Goal: Task Accomplishment & Management: Manage account settings

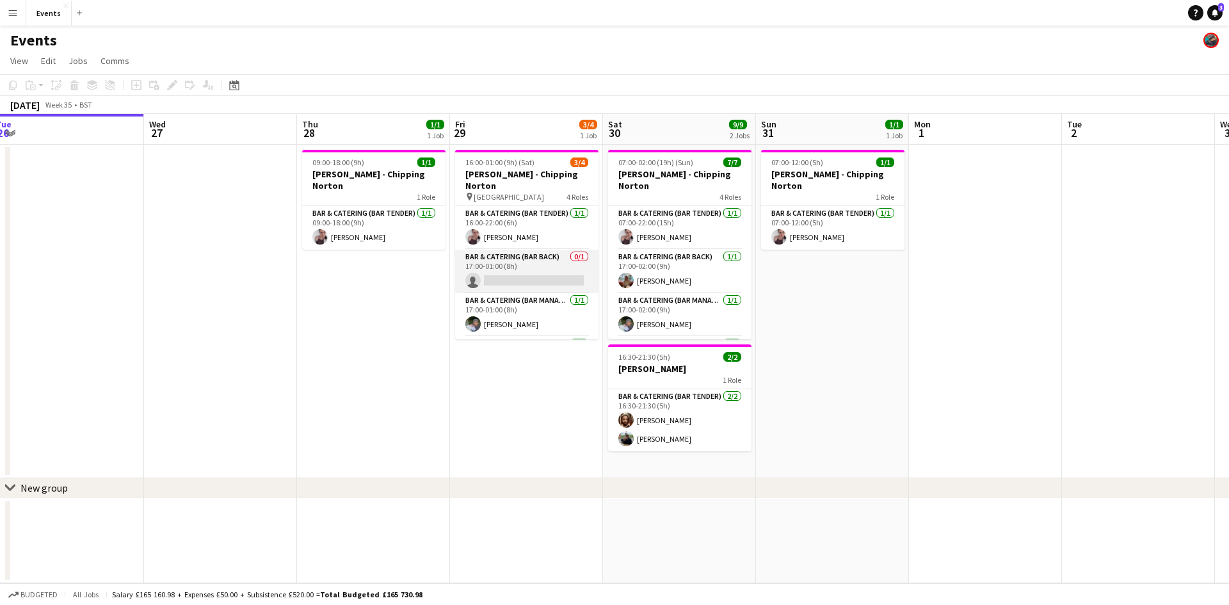
click at [531, 270] on app-card-role "Bar & Catering (Bar Back) 0/1 17:00-01:00 (8h) single-neutral-actions" at bounding box center [526, 272] width 143 height 44
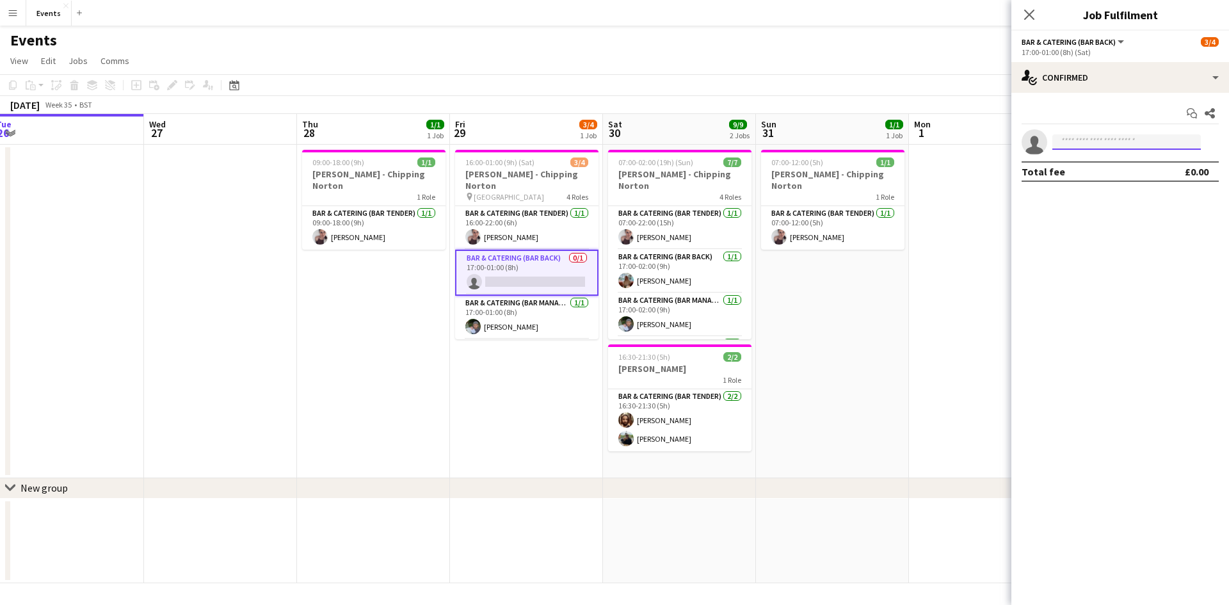
click at [1090, 138] on input at bounding box center [1127, 141] width 149 height 15
type input "*****"
click at [1090, 166] on span "[EMAIL_ADDRESS][DOMAIN_NAME]" at bounding box center [1127, 171] width 128 height 10
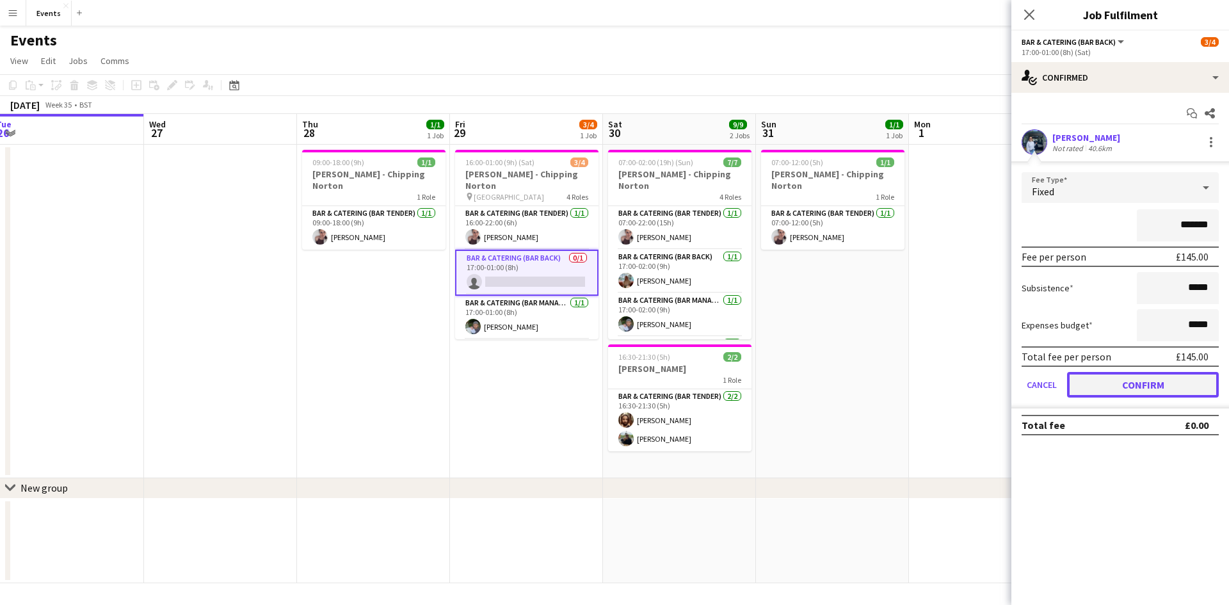
click at [1108, 385] on button "Confirm" at bounding box center [1143, 385] width 152 height 26
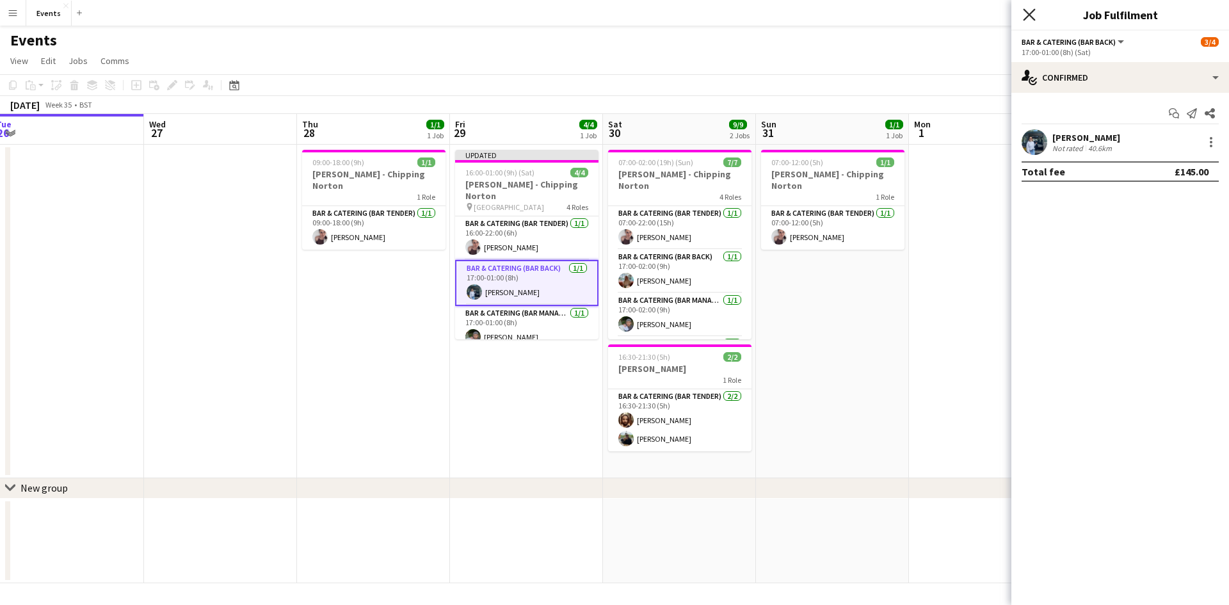
click at [1029, 14] on icon at bounding box center [1029, 14] width 12 height 12
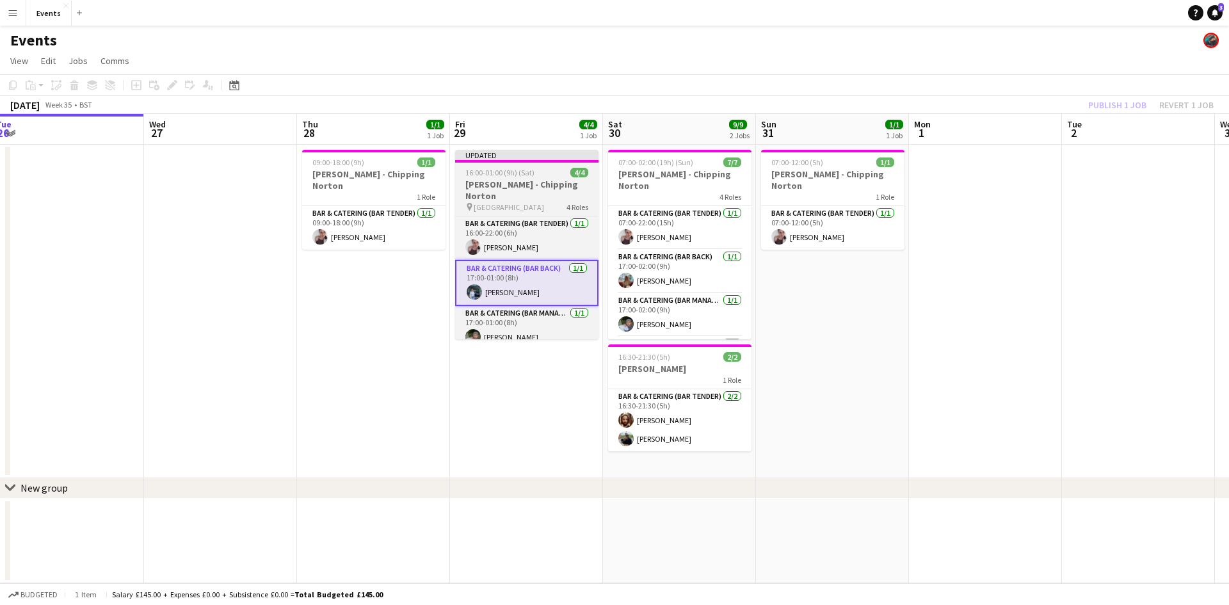
click at [555, 202] on div "pin Manor House 4 Roles" at bounding box center [526, 207] width 143 height 10
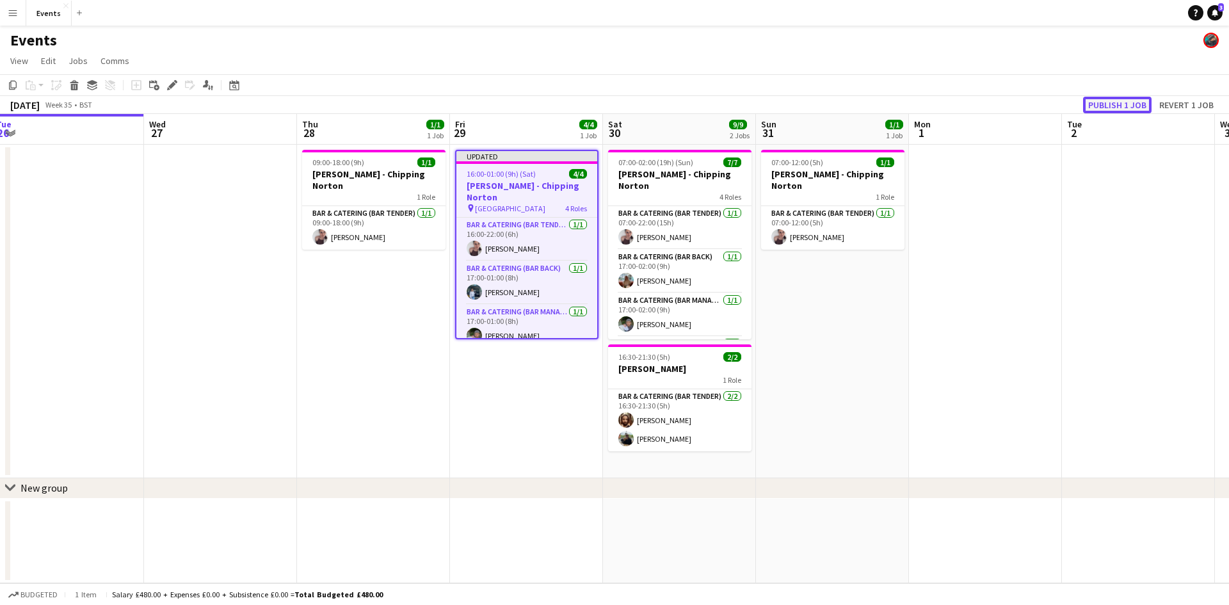
click at [1114, 103] on button "Publish 1 job" at bounding box center [1117, 105] width 69 height 17
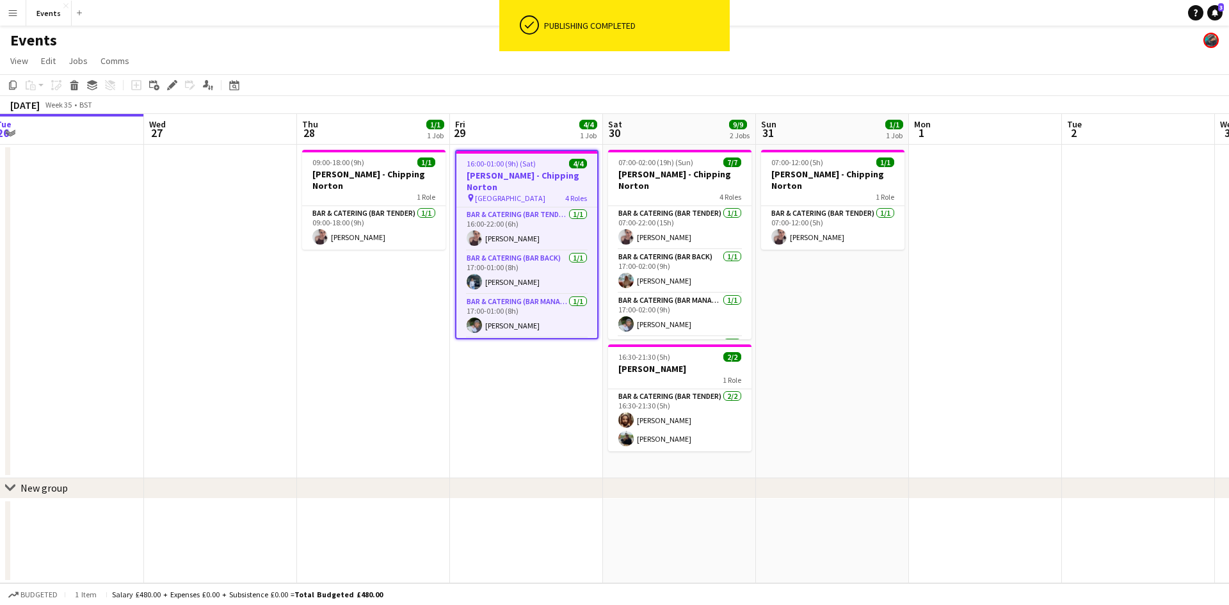
drag, startPoint x: 902, startPoint y: 295, endPoint x: 316, endPoint y: 310, distance: 586.7
click at [355, 312] on app-calendar-viewport "Sun 24 3/3 1 Job Mon 25 Tue 26 Wed 27 Thu 28 1/1 1 Job Fri 29 4/4 1 Job Sat 30 …" at bounding box center [614, 348] width 1229 height 469
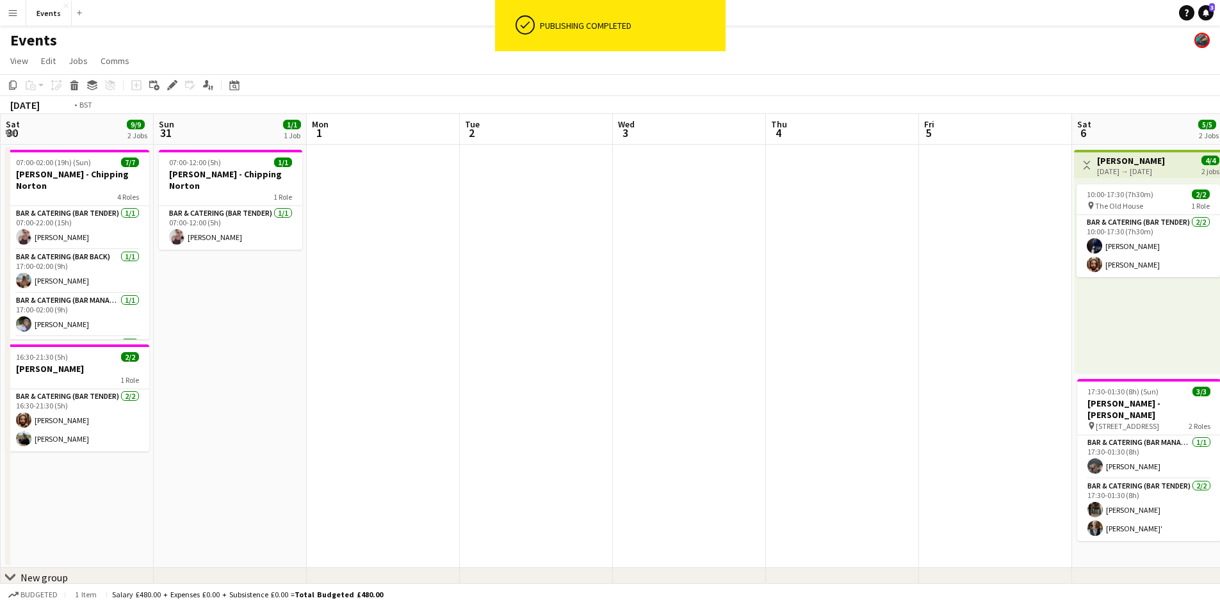
drag, startPoint x: 1007, startPoint y: 277, endPoint x: 544, endPoint y: 243, distance: 464.8
click at [595, 259] on app-calendar-viewport "Wed 27 Thu 28 1/1 1 Job Fri 29 4/4 1 Job Sat 30 9/9 2 Jobs Sun 31 1/1 1 Job Mon…" at bounding box center [610, 370] width 1220 height 513
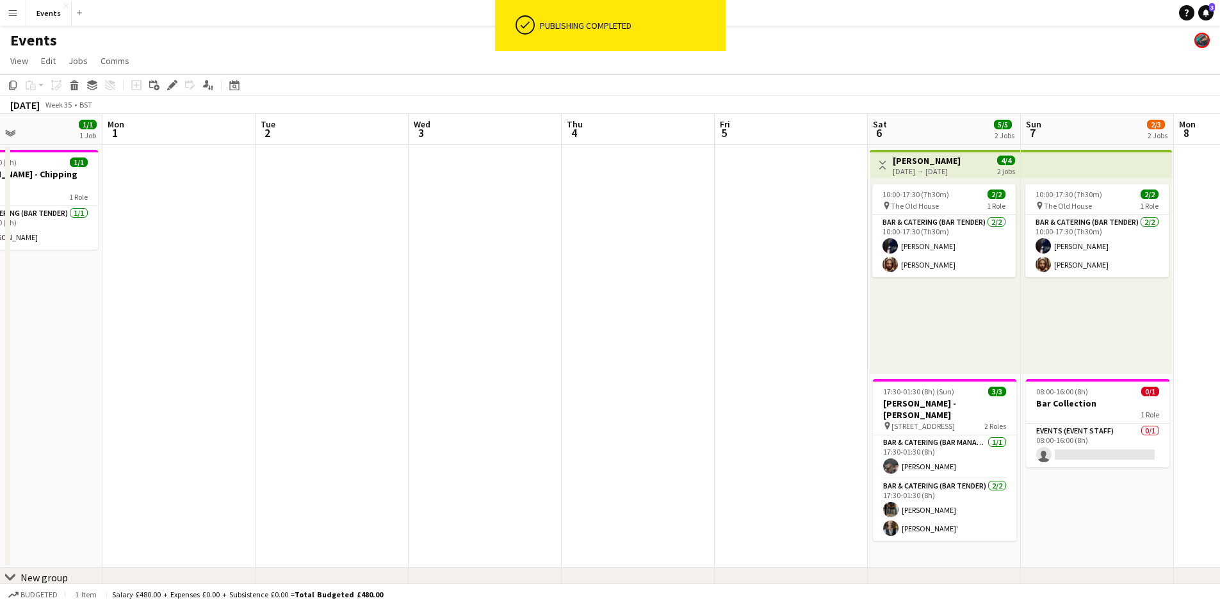
drag, startPoint x: 393, startPoint y: 336, endPoint x: 961, endPoint y: 316, distance: 568.9
click at [961, 316] on app-calendar-viewport "Thu 28 1/1 1 Job Fri 29 4/4 1 Job Sat 30 9/9 2 Jobs Sun 31 1/1 1 Job Mon 1 Tue …" at bounding box center [610, 370] width 1220 height 513
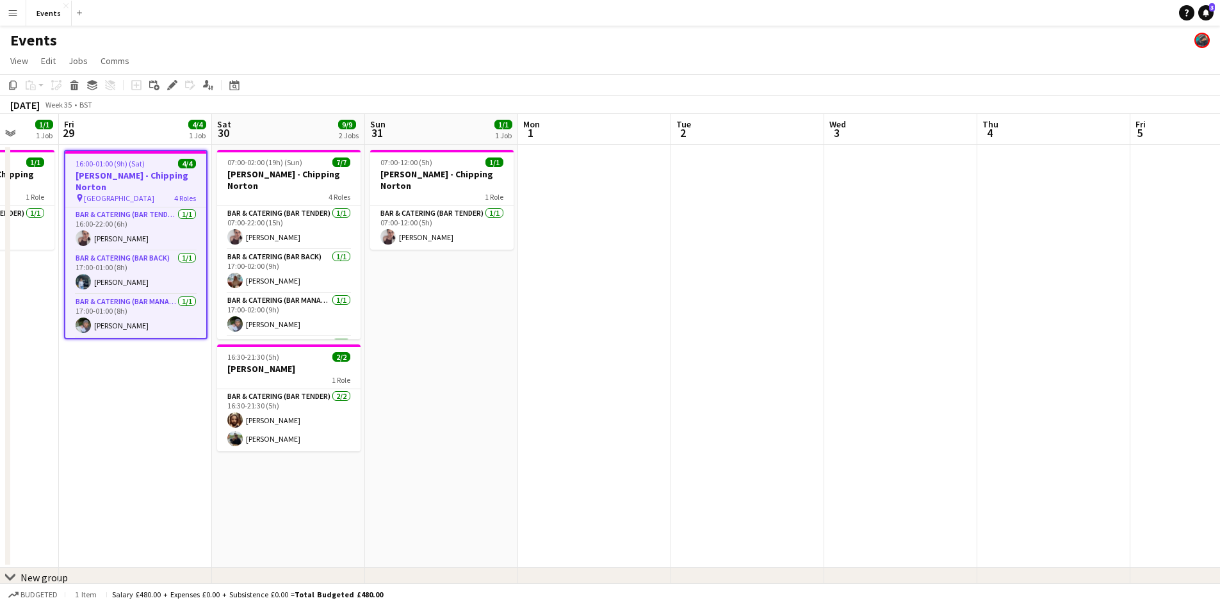
drag, startPoint x: 513, startPoint y: 439, endPoint x: 1069, endPoint y: 401, distance: 557.8
click at [1010, 409] on app-calendar-viewport "Tue 26 Wed 27 Thu 28 1/1 1 Job Fri 29 4/4 1 Job Sat 30 9/9 2 Jobs Sun 31 1/1 1 …" at bounding box center [610, 370] width 1220 height 513
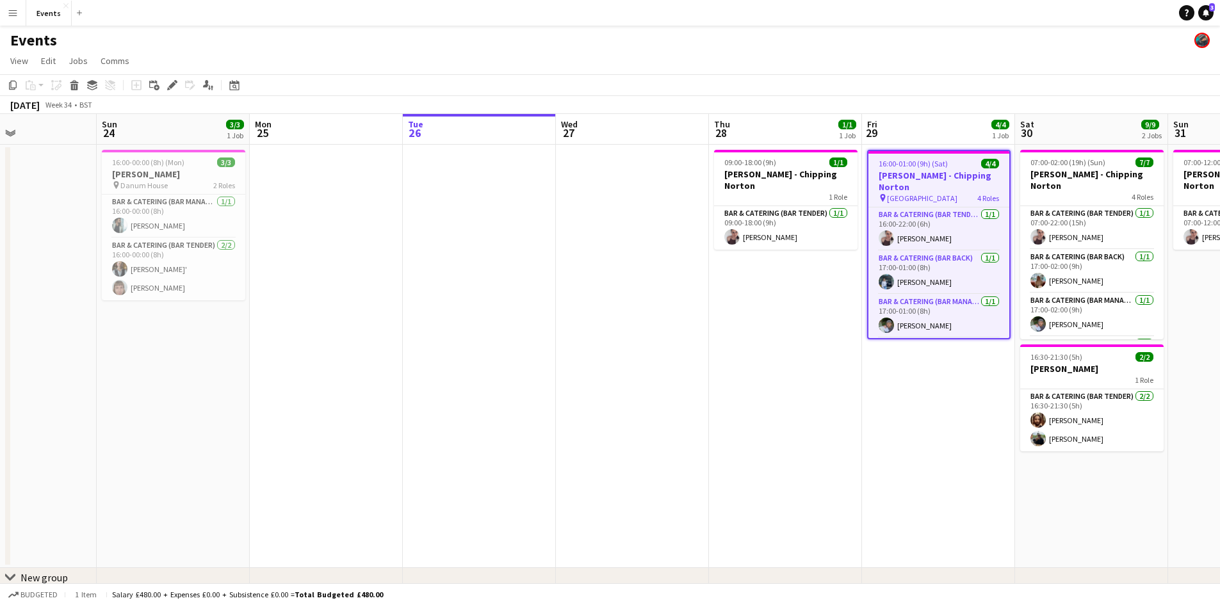
drag, startPoint x: 802, startPoint y: 423, endPoint x: 1117, endPoint y: 397, distance: 316.1
click at [1076, 400] on app-calendar-viewport "Thu 21 Fri 22 Sat 23 Sun 24 3/3 1 Job Mon 25 Tue 26 Wed 27 Thu 28 1/1 1 Job Fri…" at bounding box center [610, 370] width 1220 height 513
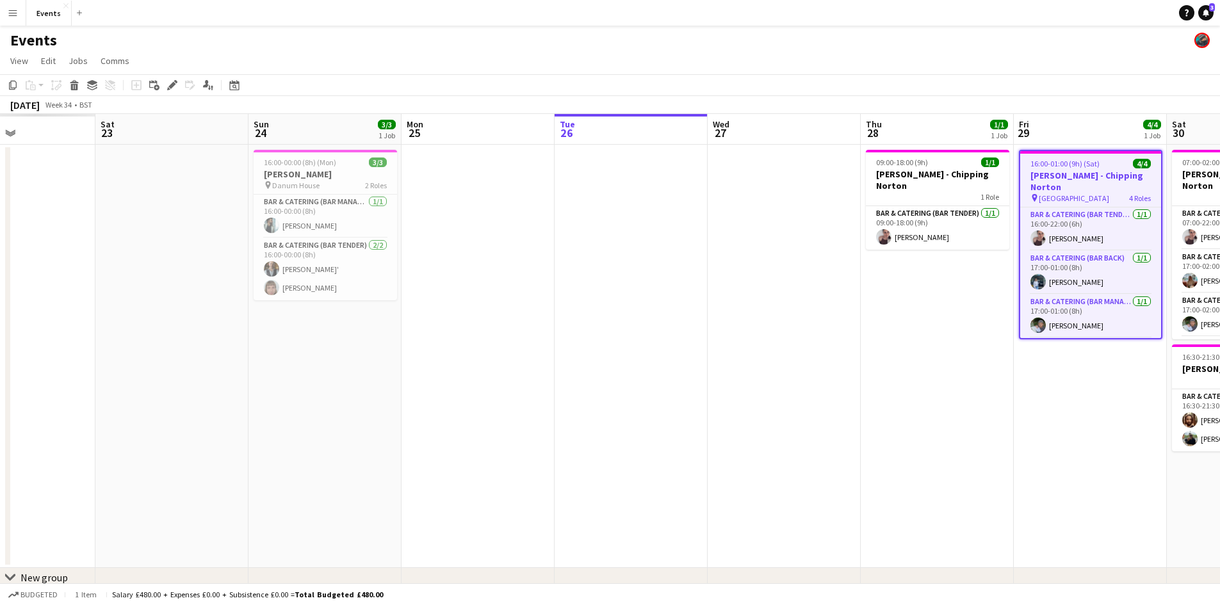
scroll to position [0, 364]
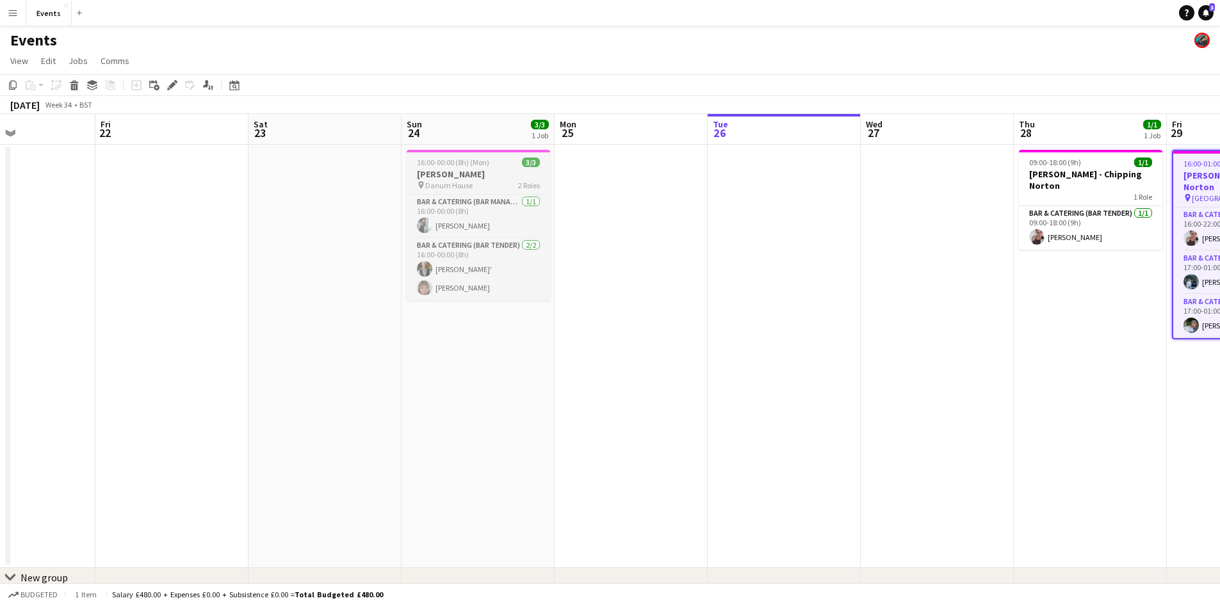
click at [442, 168] on app-job-card "16:00-00:00 (8h) (Mon) 3/3 [PERSON_NAME] pin Danum House 2 Roles Bar & Catering…" at bounding box center [478, 225] width 143 height 150
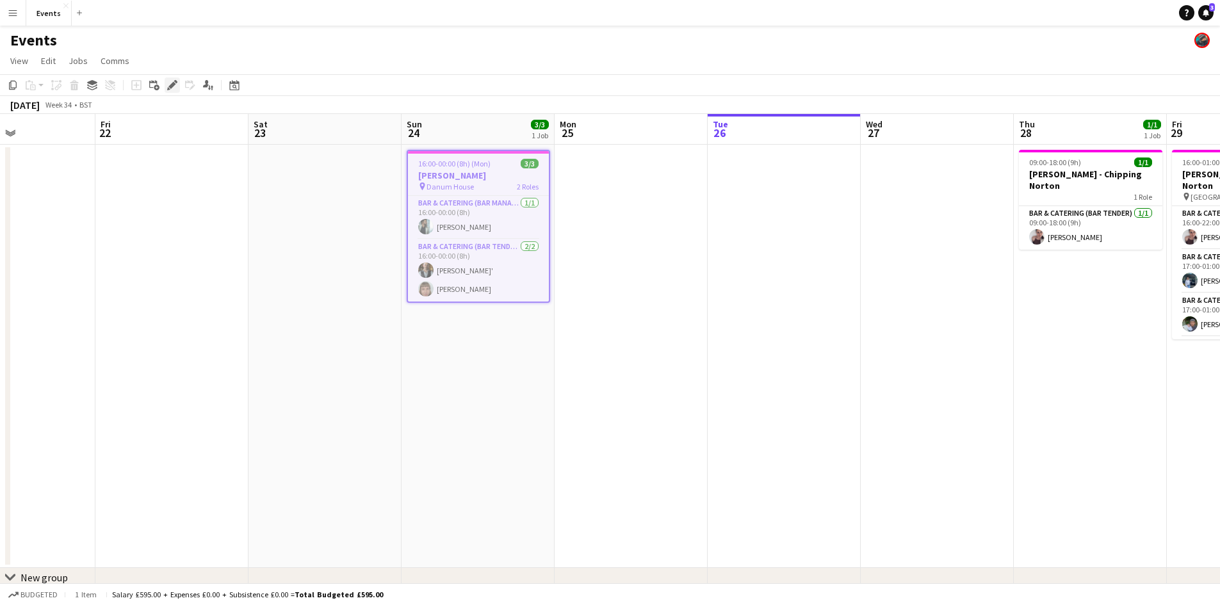
click at [168, 85] on icon "Edit" at bounding box center [172, 85] width 10 height 10
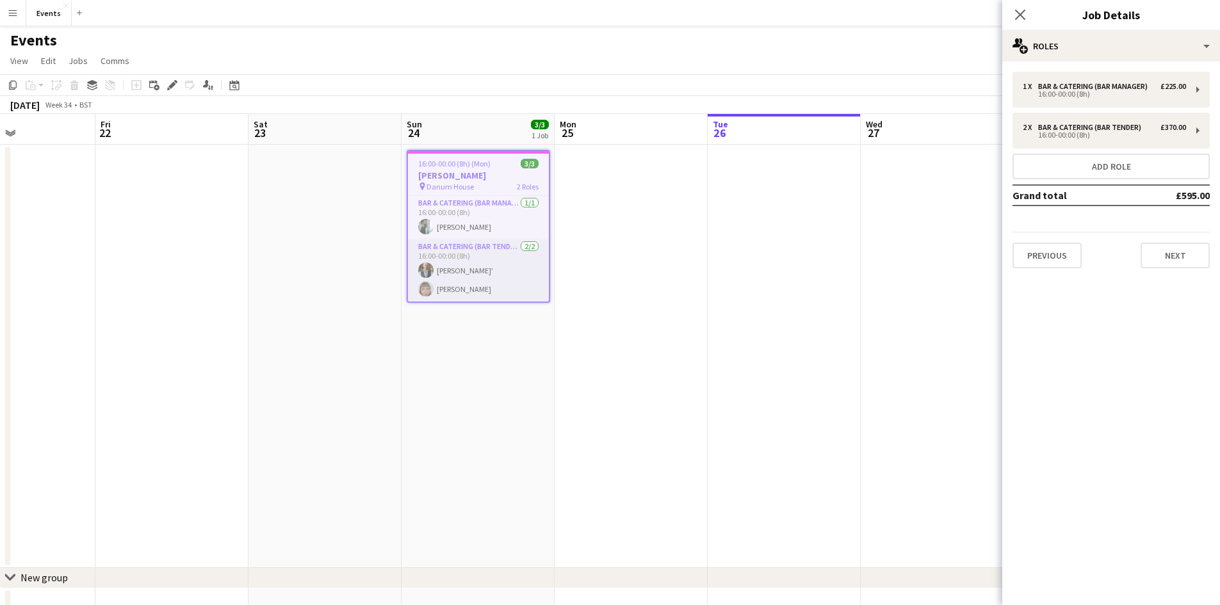
click at [519, 293] on app-card-role "Bar & Catering (Bar Tender) [DATE] 16:00-00:00 (8h) [PERSON_NAME]' [PERSON_NAME]" at bounding box center [478, 270] width 141 height 62
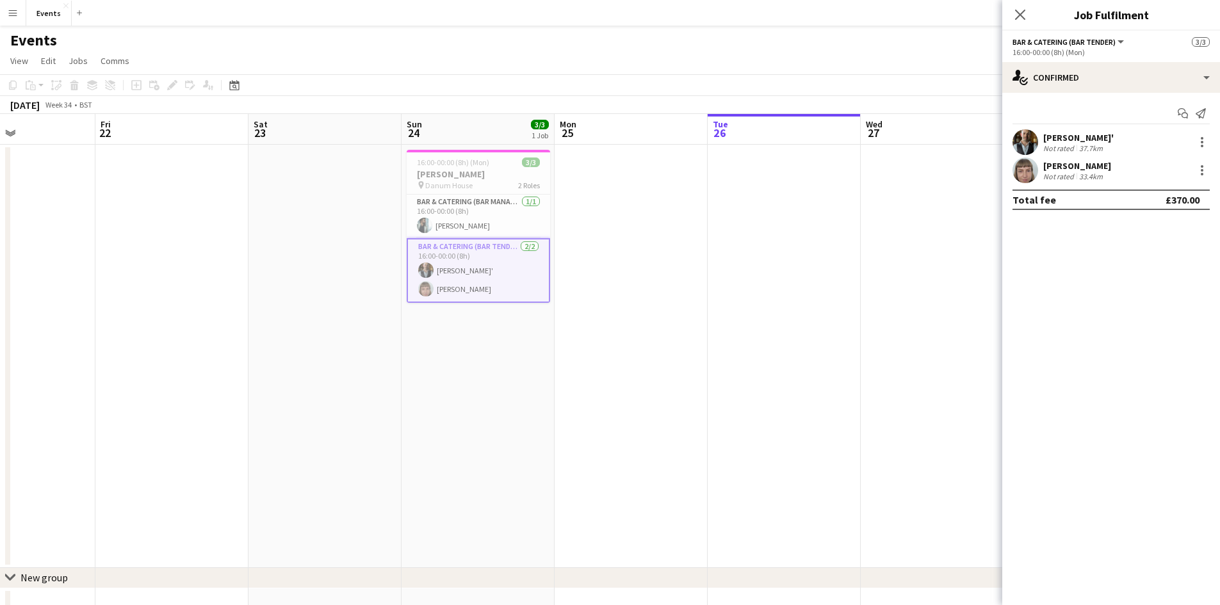
click at [1201, 162] on div "[PERSON_NAME] Not rated 33.4km" at bounding box center [1111, 171] width 218 height 26
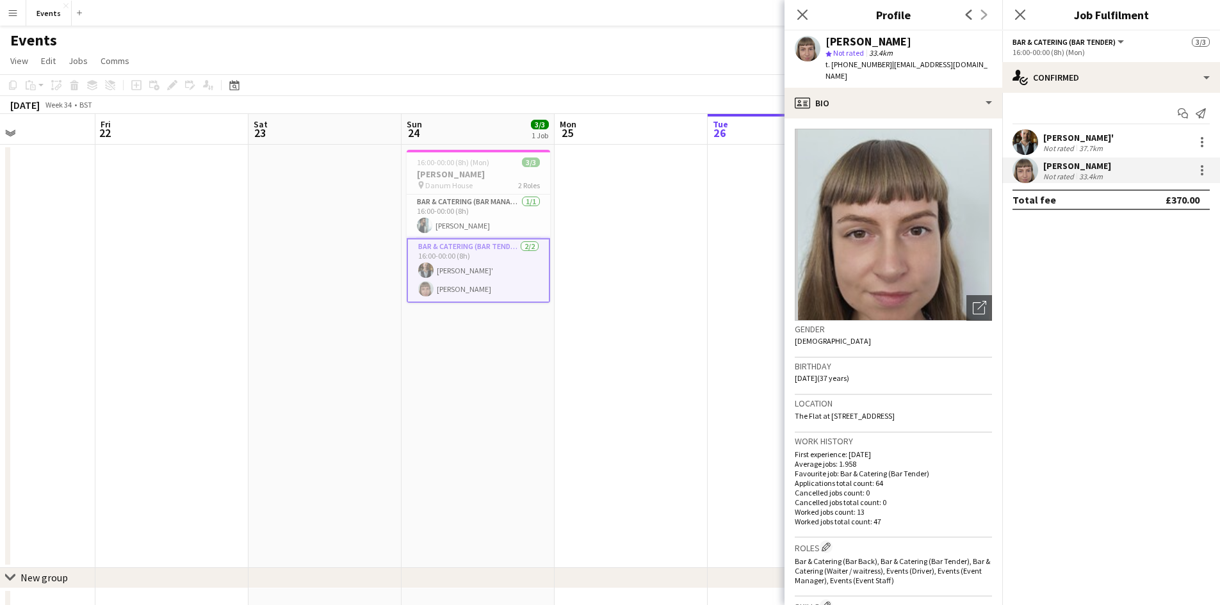
click at [1121, 283] on mat-expansion-panel "check Confirmed Start chat Send notification [PERSON_NAME]' Not rated 37.7km [P…" at bounding box center [1111, 349] width 218 height 512
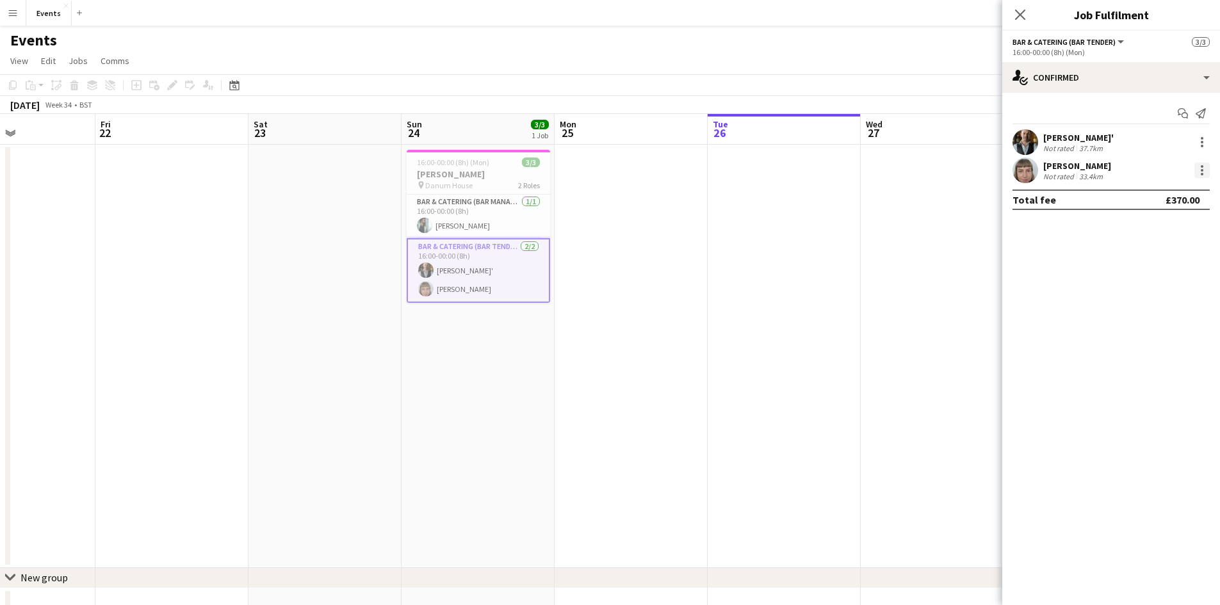
click at [1200, 174] on div at bounding box center [1201, 170] width 15 height 15
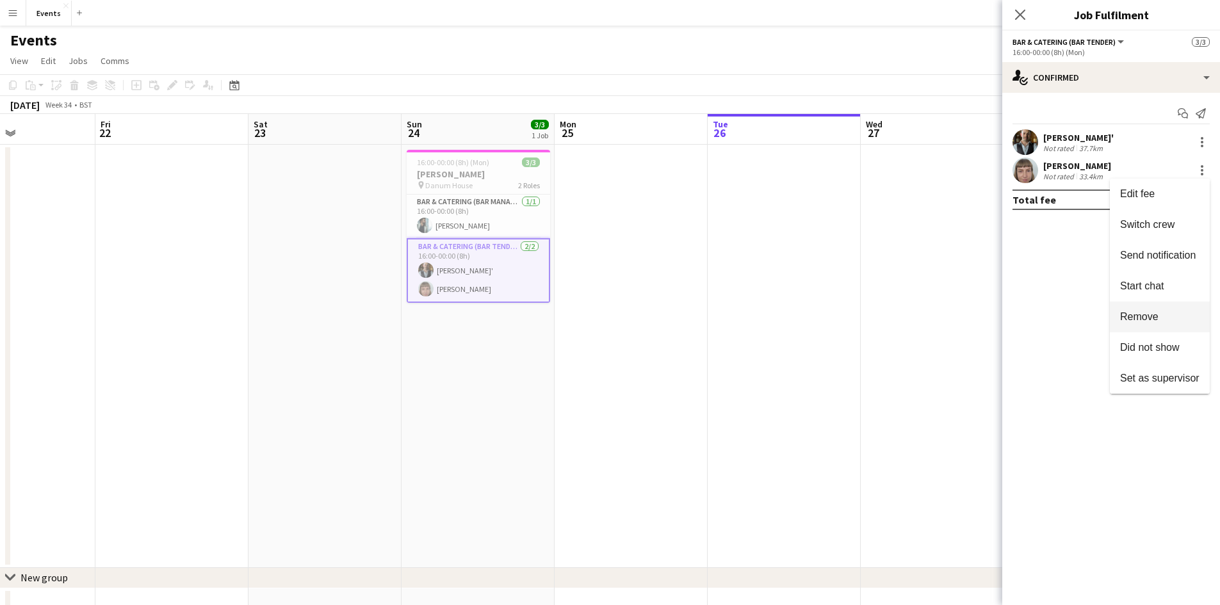
click at [1141, 304] on button "Remove" at bounding box center [1160, 317] width 100 height 31
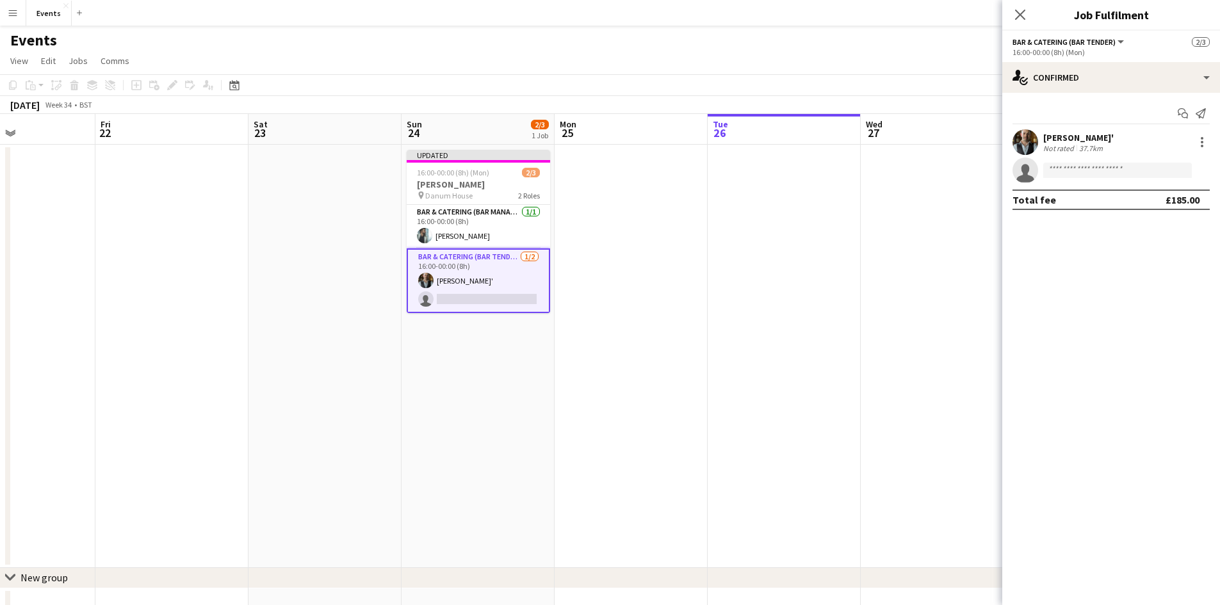
click at [477, 199] on div "pin Danum House 2 Roles" at bounding box center [478, 195] width 143 height 10
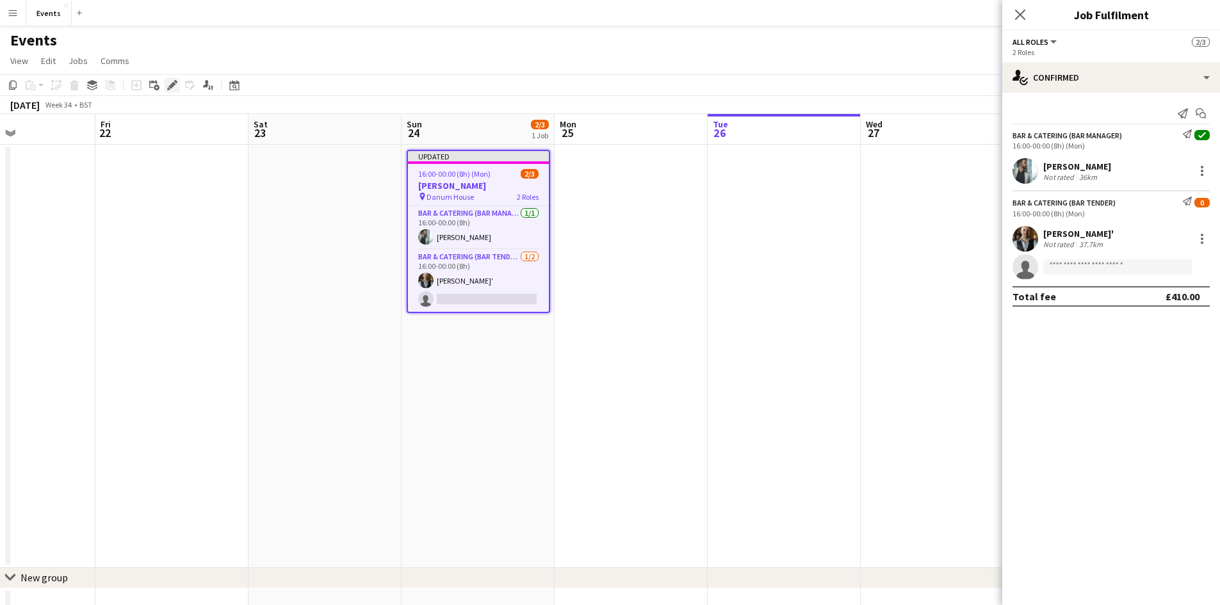
click at [176, 89] on icon "Edit" at bounding box center [172, 85] width 10 height 10
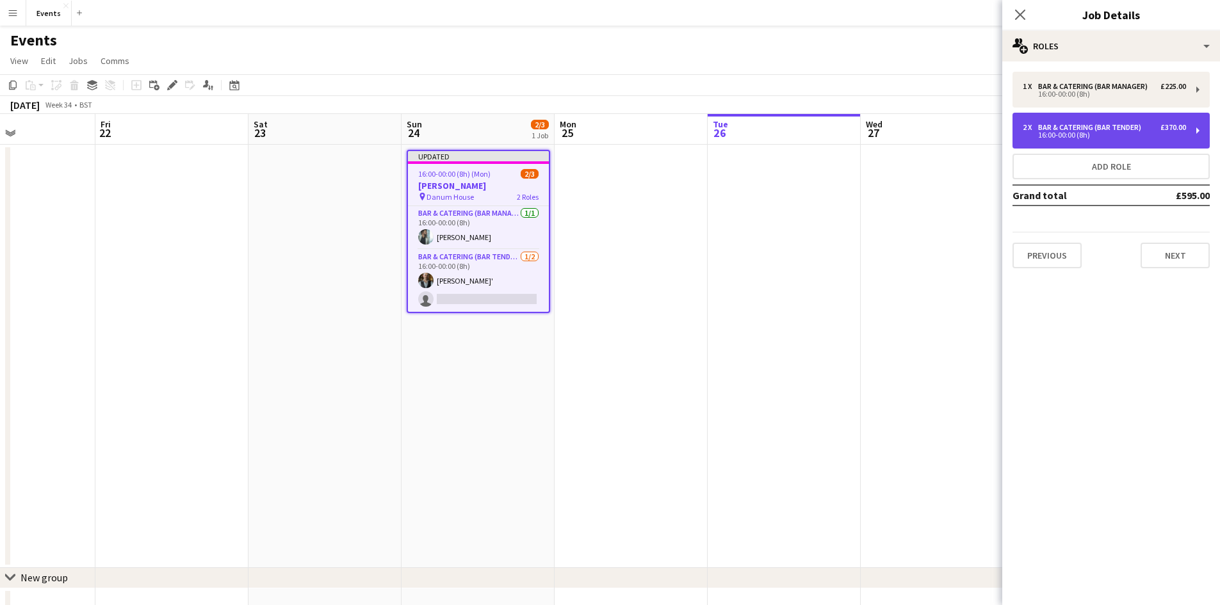
click at [1083, 132] on div "16:00-00:00 (8h)" at bounding box center [1104, 135] width 163 height 6
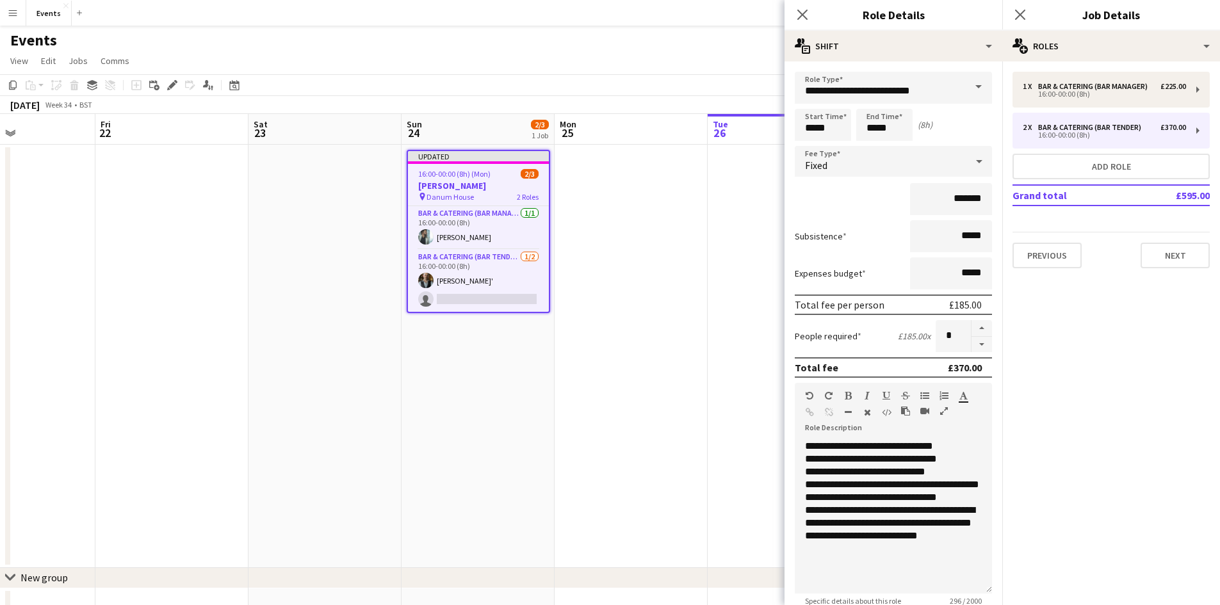
click at [971, 341] on button "button" at bounding box center [981, 345] width 20 height 16
type input "*"
click at [822, 13] on h3 "Role Details" at bounding box center [893, 14] width 218 height 17
click at [809, 17] on app-icon "Close pop-in" at bounding box center [802, 15] width 19 height 19
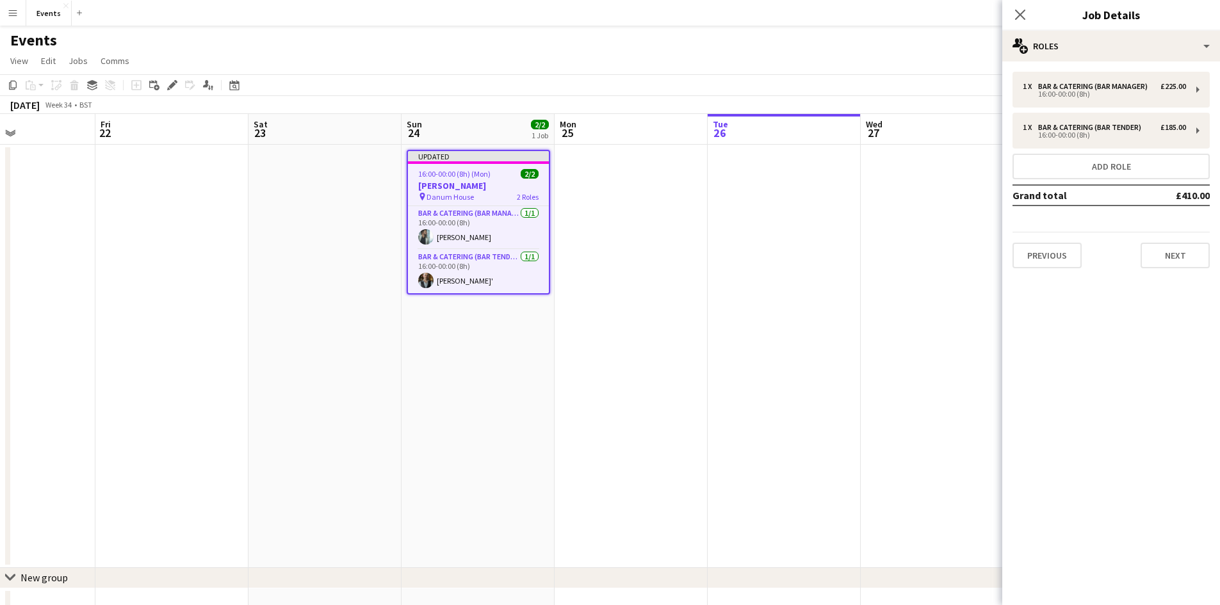
drag, startPoint x: 1009, startPoint y: 13, endPoint x: 985, endPoint y: 20, distance: 24.5
click at [1010, 13] on div "Close pop-in" at bounding box center [1020, 14] width 36 height 29
click at [1026, 14] on icon "Close pop-in" at bounding box center [1020, 14] width 12 height 12
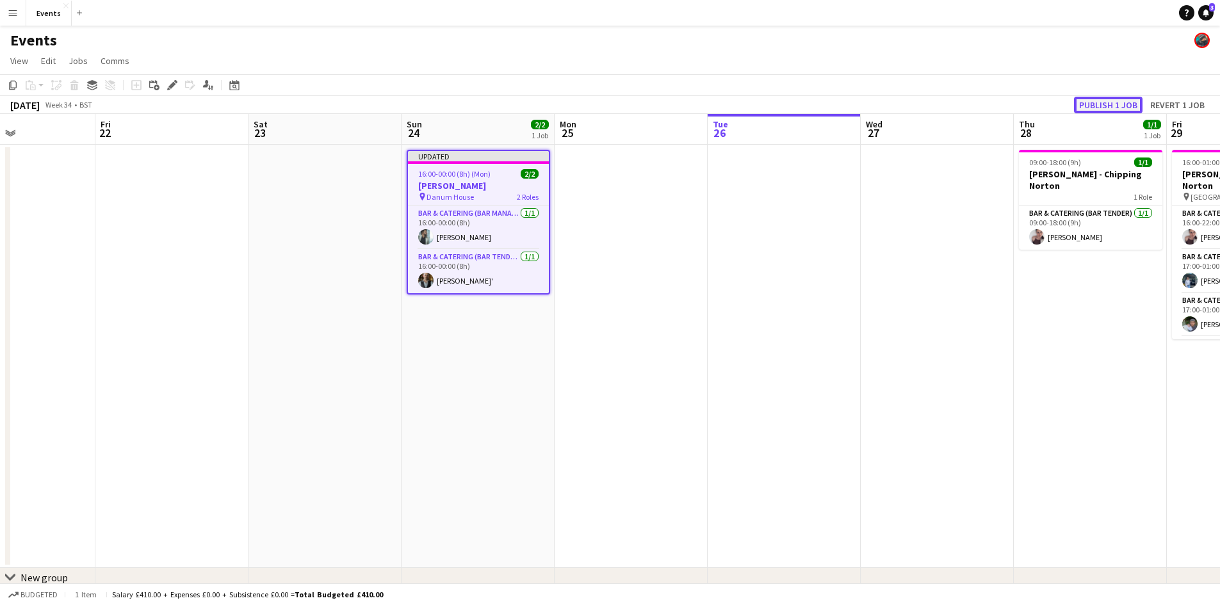
click at [1097, 101] on button "Publish 1 job" at bounding box center [1108, 105] width 69 height 17
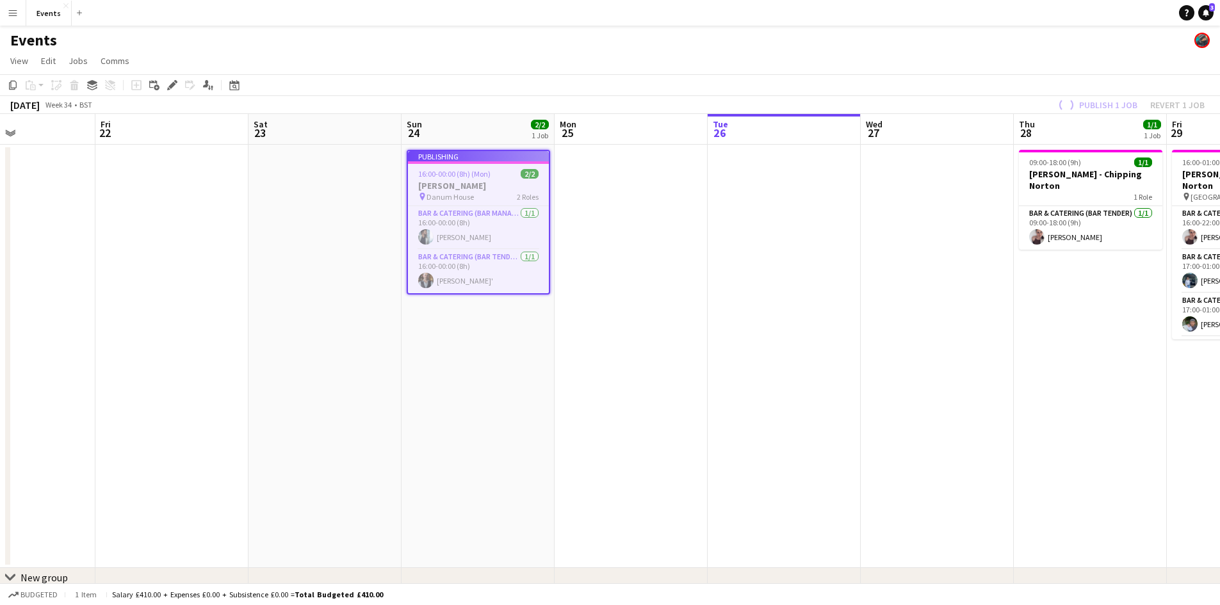
click at [733, 366] on app-calendar-viewport "Tue 19 Wed 20 Thu 21 Fri 22 Sat 23 Sun 24 2/2 1 Job Mon 25 Tue 26 Wed 27 Thu 28…" at bounding box center [610, 370] width 1220 height 513
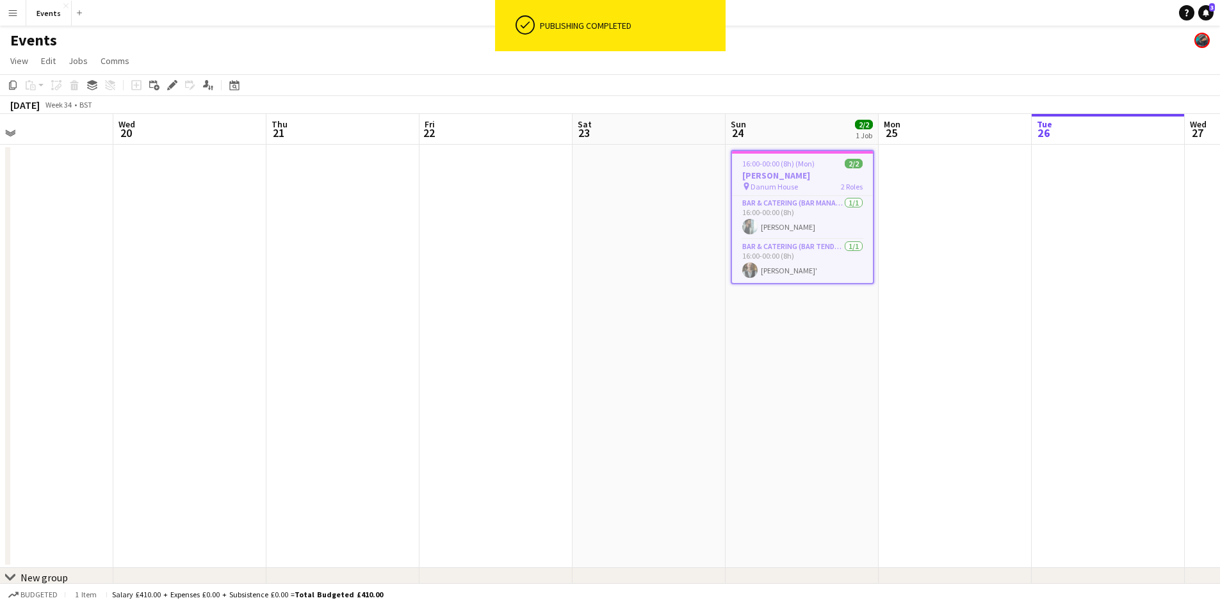
drag, startPoint x: 343, startPoint y: 401, endPoint x: 857, endPoint y: 417, distance: 514.4
click at [919, 410] on app-calendar-viewport "Sun 17 Mon 18 Tue 19 Wed 20 Thu 21 Fri 22 Sat 23 Sun 24 2/2 1 Job Mon 25 Tue 26…" at bounding box center [610, 370] width 1220 height 513
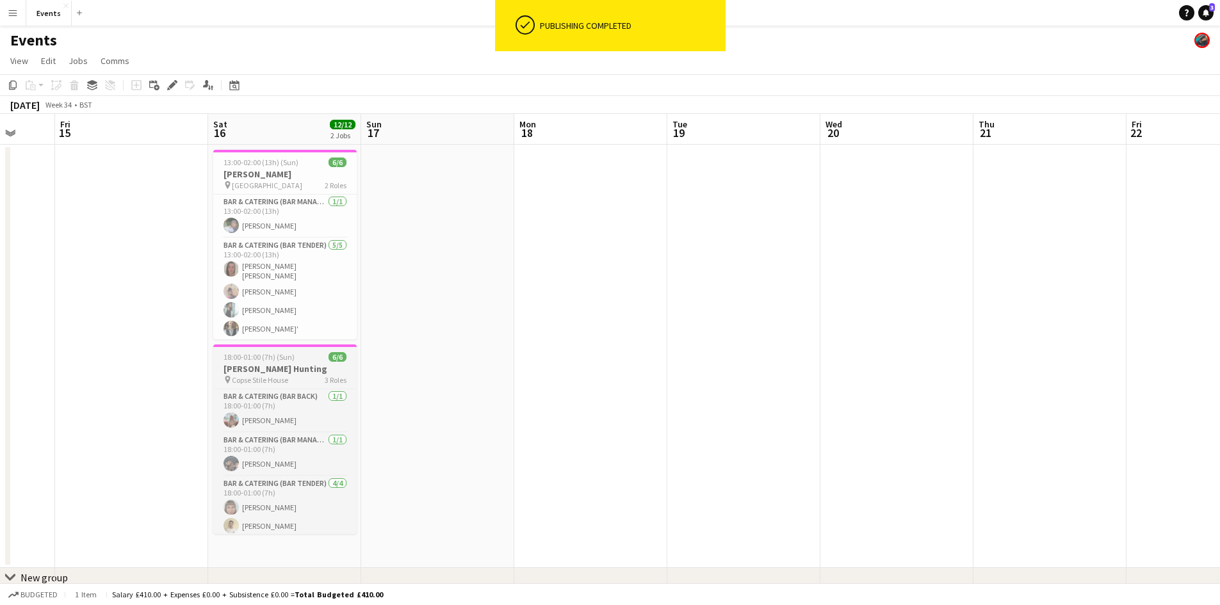
drag, startPoint x: 241, startPoint y: 357, endPoint x: 713, endPoint y: 383, distance: 473.2
click at [685, 381] on app-calendar-viewport "Tue 12 Wed 13 Thu 14 Fri 15 Sat 16 12/12 2 Jobs Sun 17 Mon 18 Tue 19 Wed 20 Thu…" at bounding box center [610, 370] width 1220 height 513
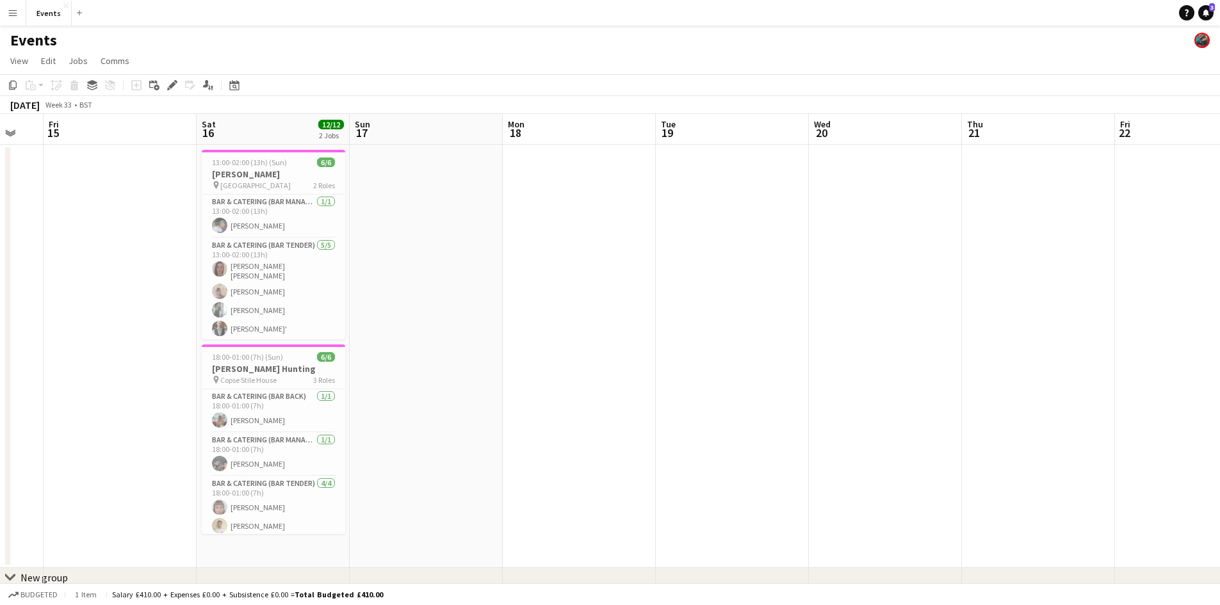
drag, startPoint x: 829, startPoint y: 303, endPoint x: 61, endPoint y: 306, distance: 768.4
click at [81, 306] on app-calendar-viewport "Wed 13 Thu 14 Fri 15 Sat 16 12/12 2 Jobs Sun 17 Mon 18 Tue 19 Wed 20 Thu 21 Fri…" at bounding box center [610, 370] width 1220 height 513
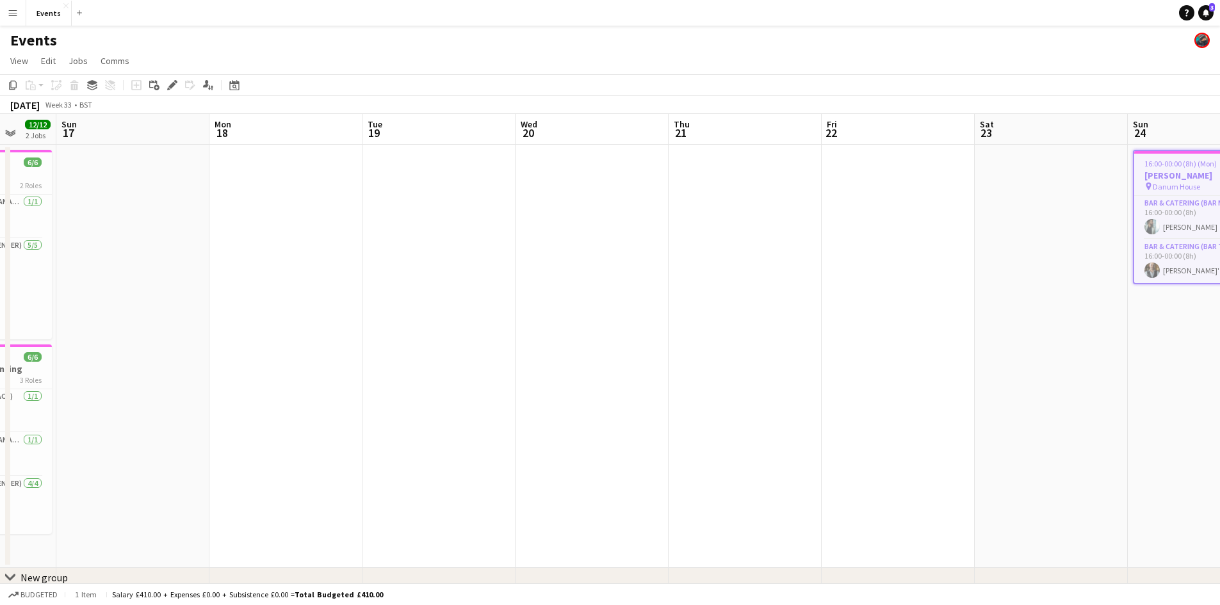
click at [271, 352] on app-calendar-viewport "Thu 14 Fri 15 Sat 16 12/12 2 Jobs Sun 17 Mon 18 Tue 19 Wed 20 Thu 21 Fri 22 Sat…" at bounding box center [610, 370] width 1220 height 513
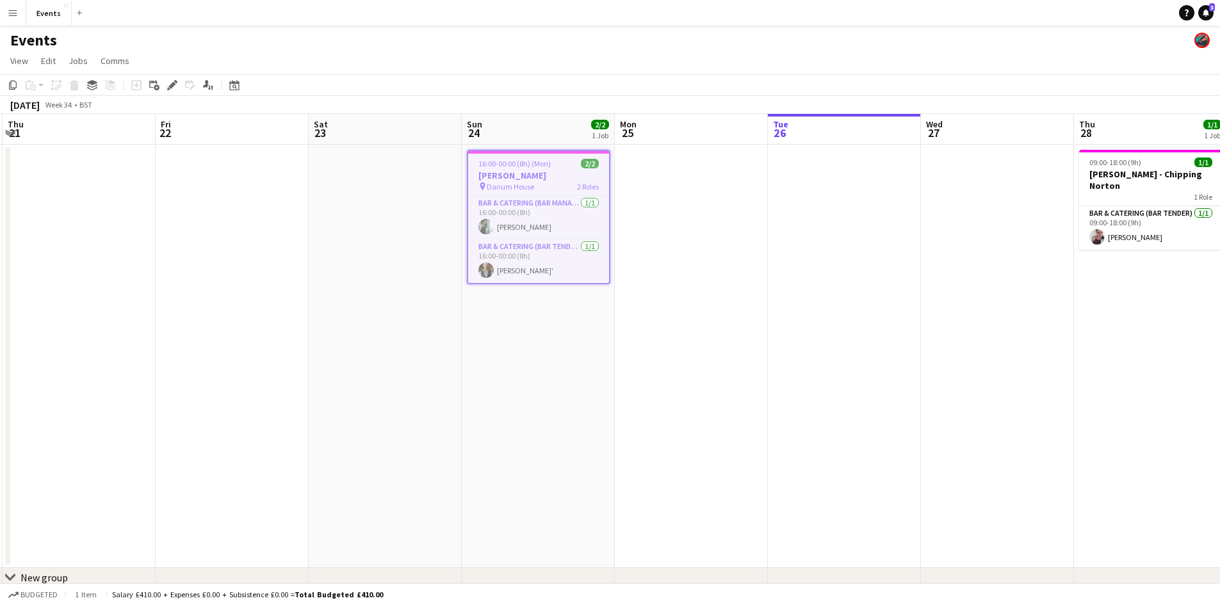
scroll to position [0, 439]
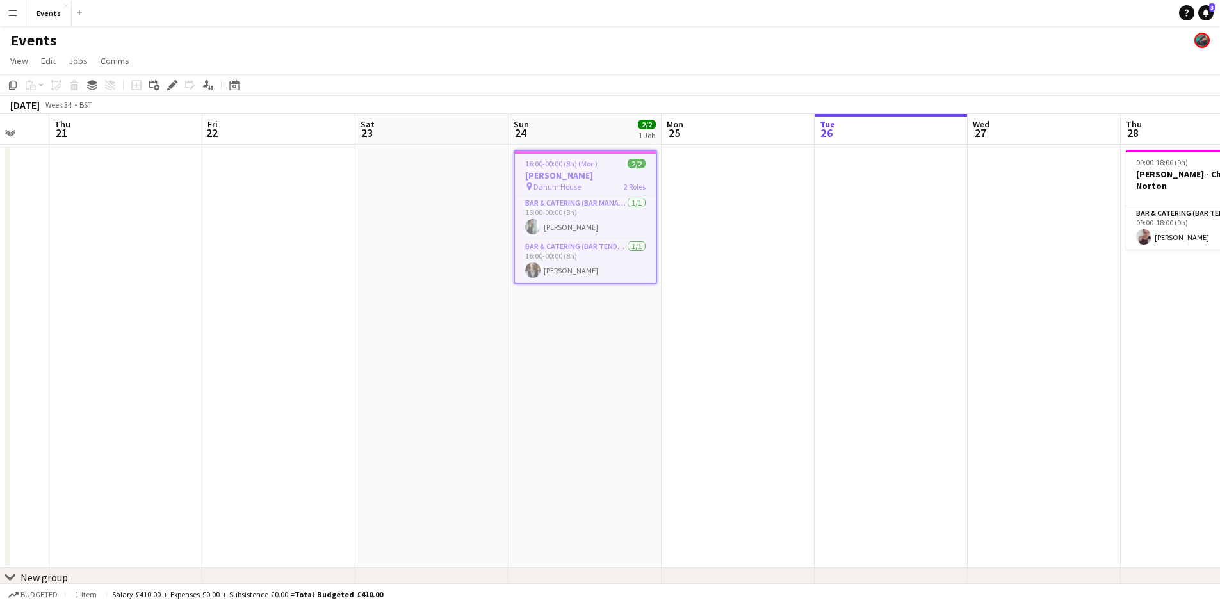
drag, startPoint x: 979, startPoint y: 411, endPoint x: 12, endPoint y: 302, distance: 973.6
click at [292, 355] on app-calendar-viewport "Mon 18 Tue 19 Wed 20 Thu 21 Fri 22 Sat 23 Sun 24 2/2 1 Job Mon 25 Tue 26 Wed 27…" at bounding box center [610, 370] width 1220 height 513
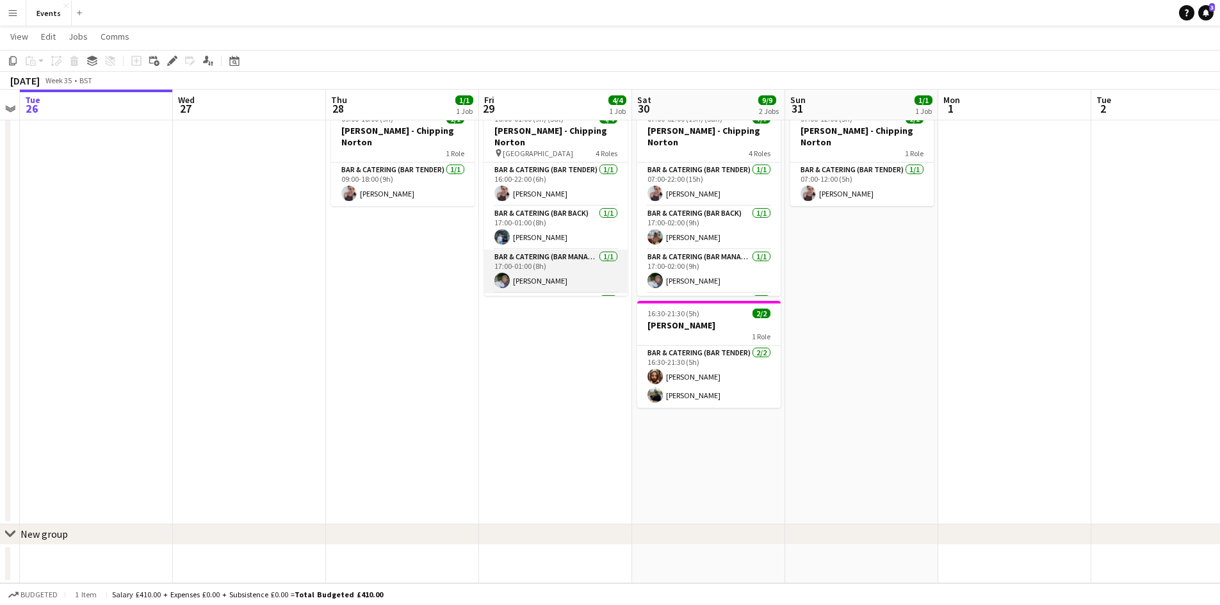
scroll to position [29, 0]
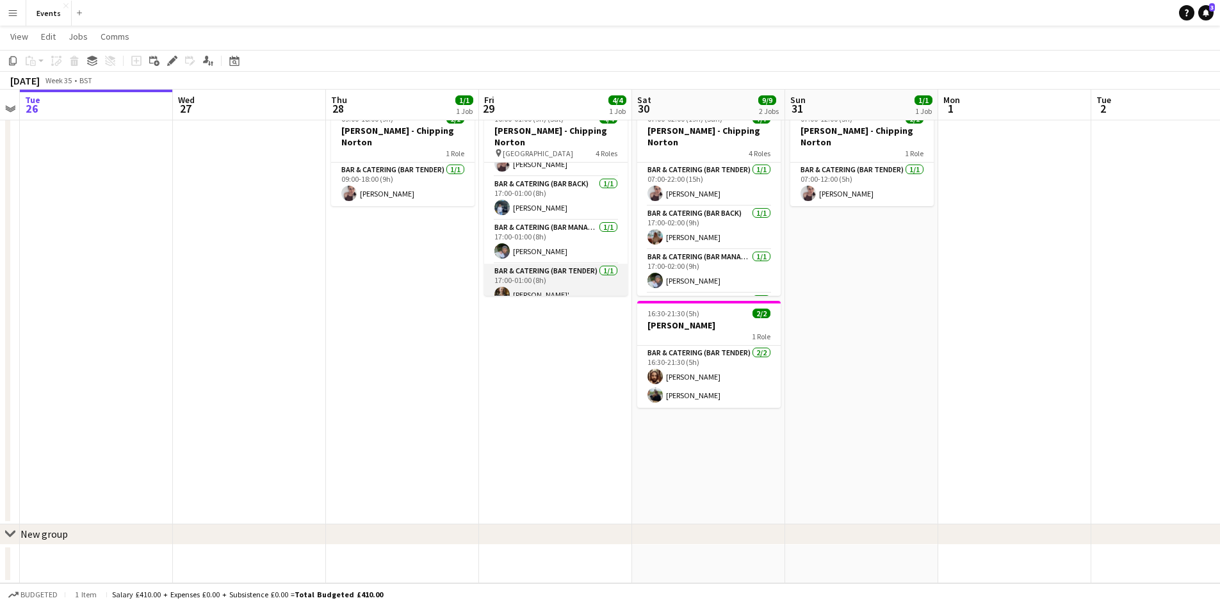
click at [579, 272] on app-card-role "Bar & Catering (Bar Tender) [DATE] 17:00-01:00 (8h) [PERSON_NAME]'" at bounding box center [555, 286] width 143 height 44
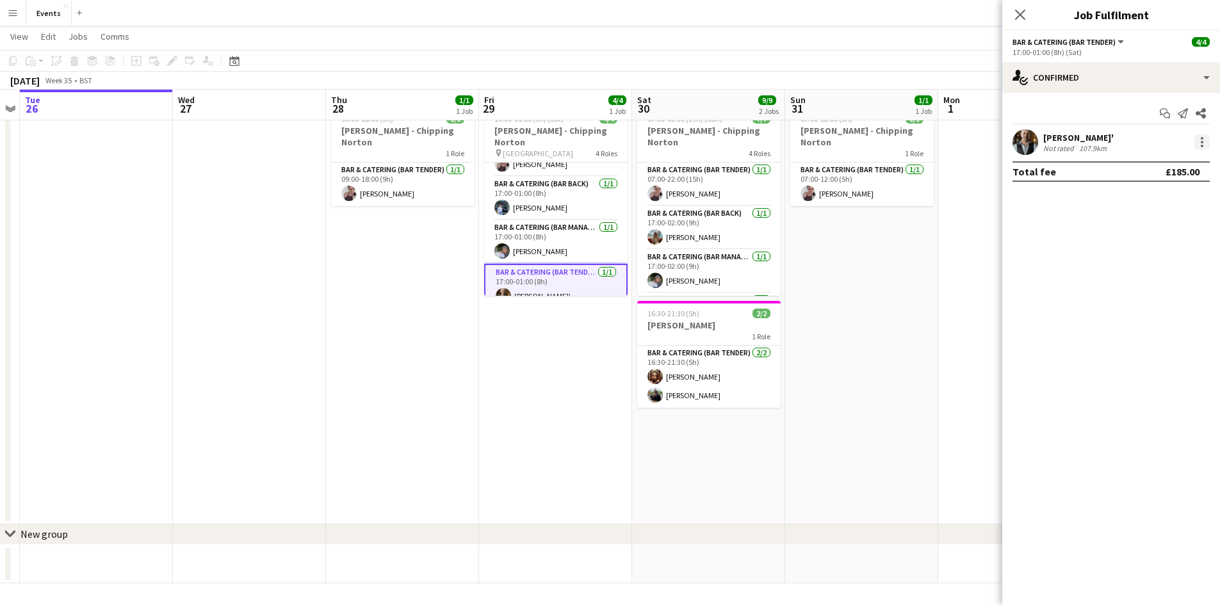
click at [1203, 136] on div at bounding box center [1201, 141] width 15 height 15
click at [1155, 282] on button "Remove" at bounding box center [1160, 288] width 100 height 31
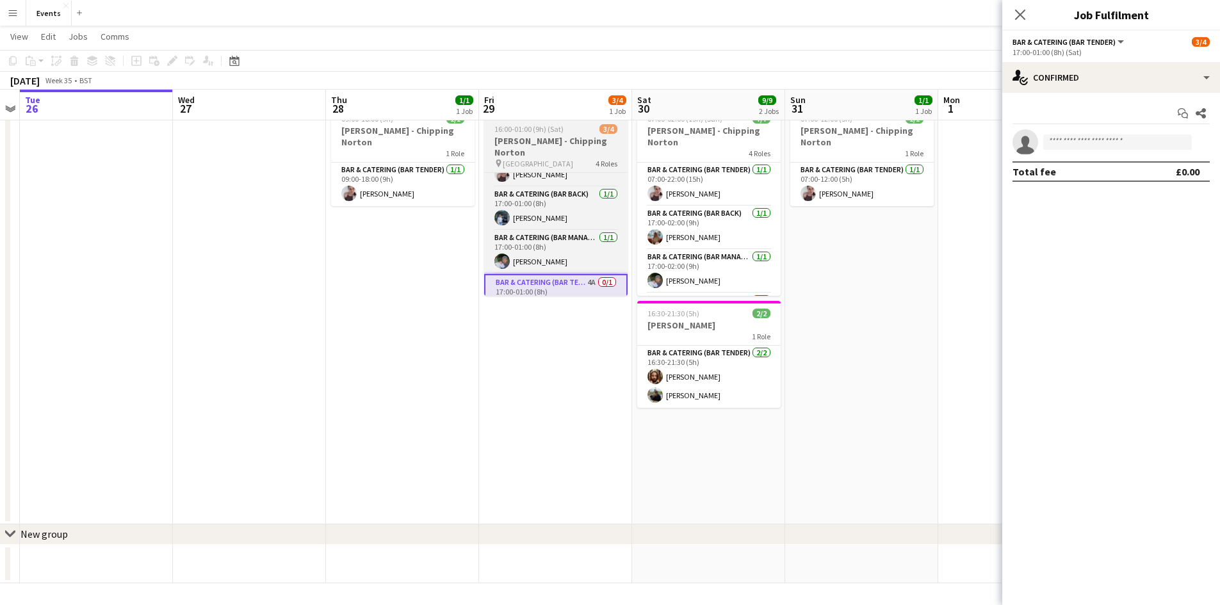
click at [524, 159] on span "[GEOGRAPHIC_DATA]" at bounding box center [538, 164] width 70 height 10
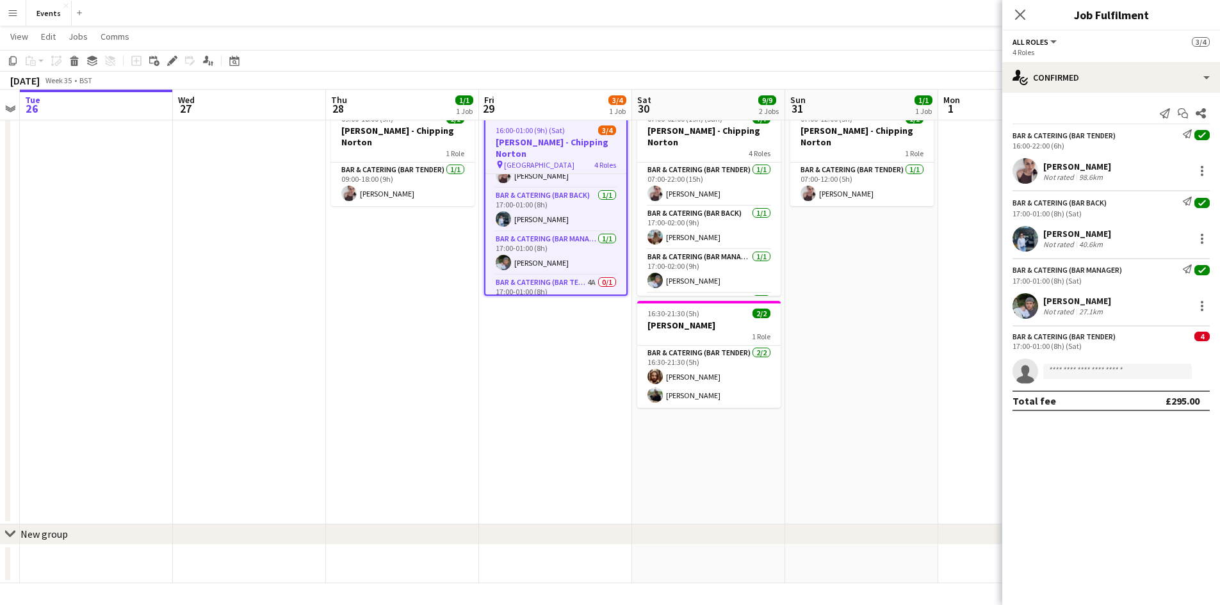
scroll to position [0, 0]
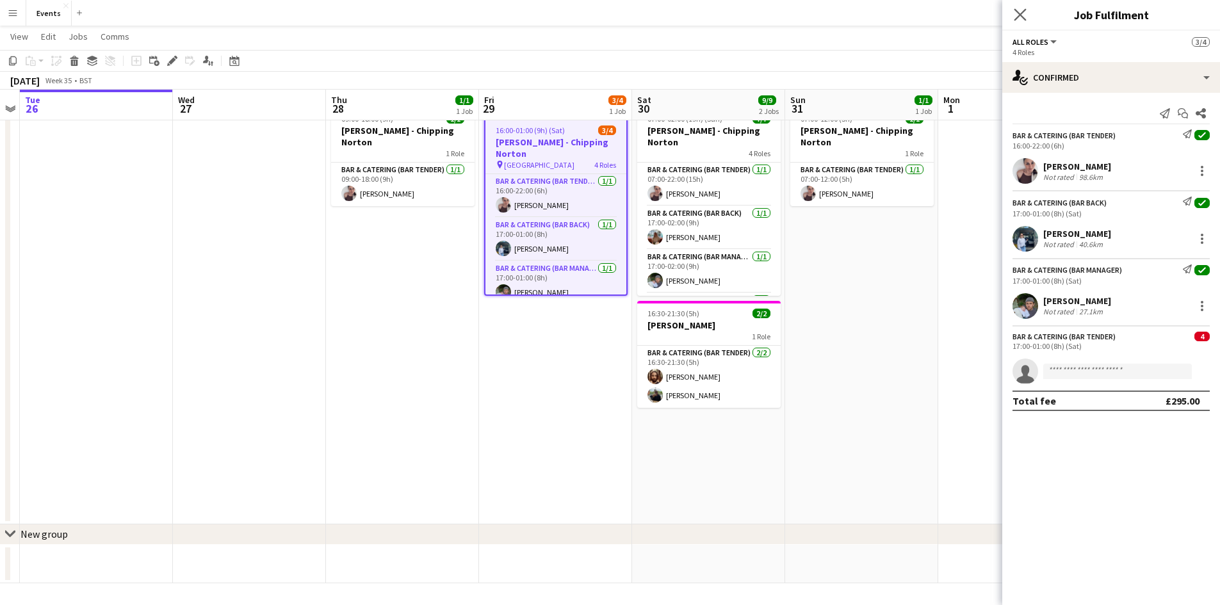
click at [1021, 22] on app-icon "Close pop-in" at bounding box center [1020, 15] width 19 height 19
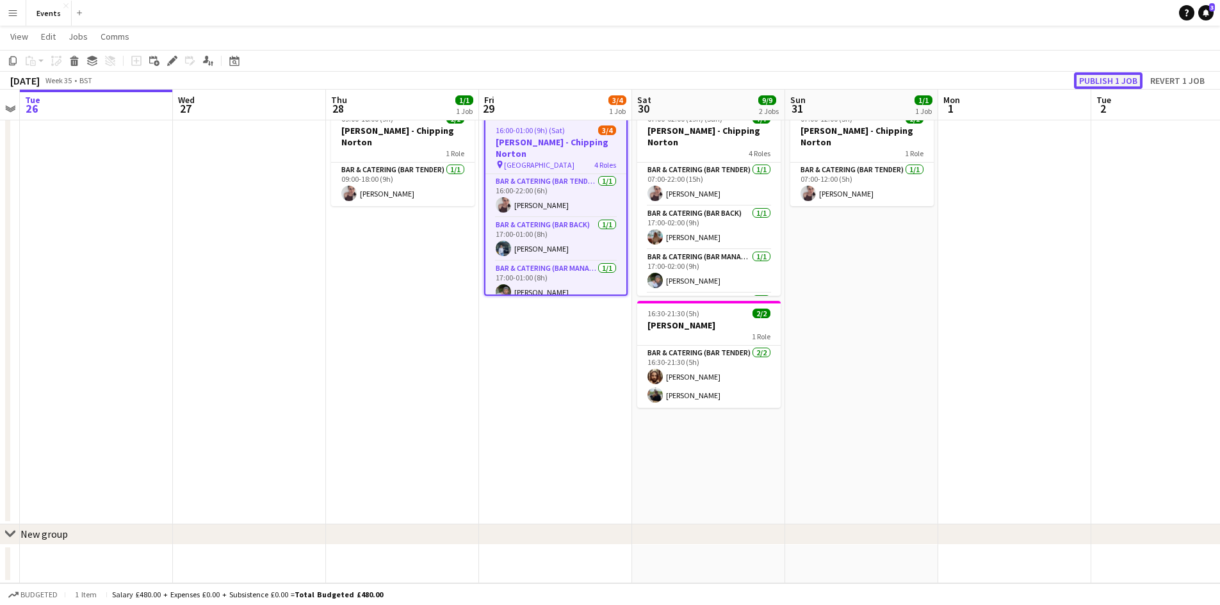
click at [1121, 77] on button "Publish 1 job" at bounding box center [1108, 80] width 69 height 17
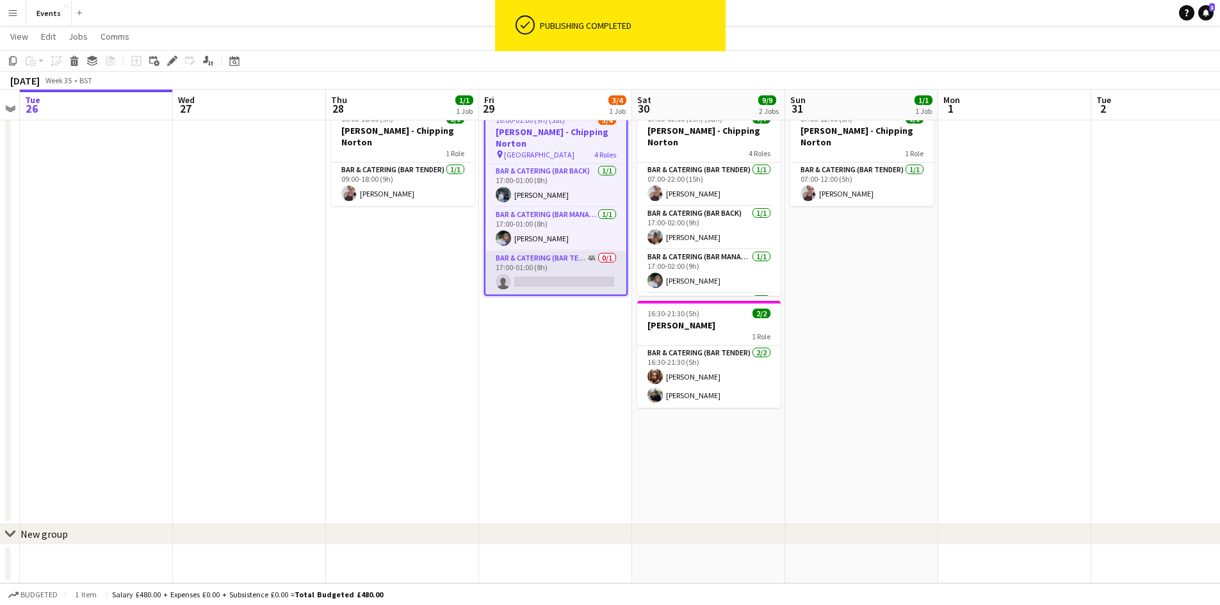
click at [576, 266] on app-card-role "Bar & Catering (Bar Tender) 4A 0/1 17:00-01:00 (8h) single-neutral-actions" at bounding box center [555, 273] width 141 height 44
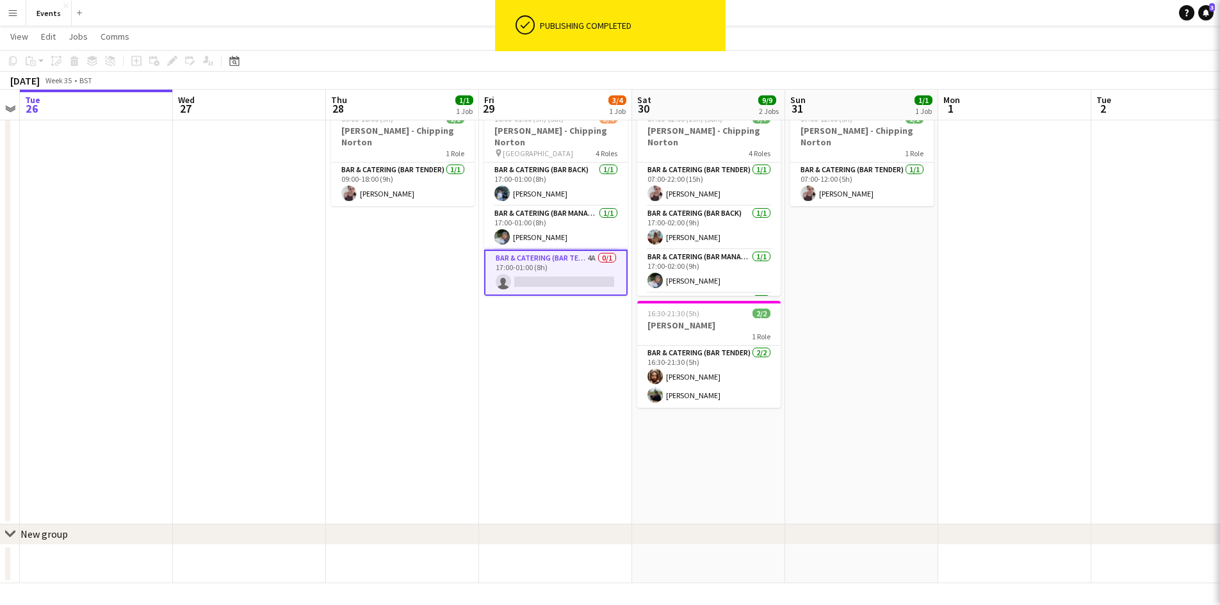
scroll to position [32, 0]
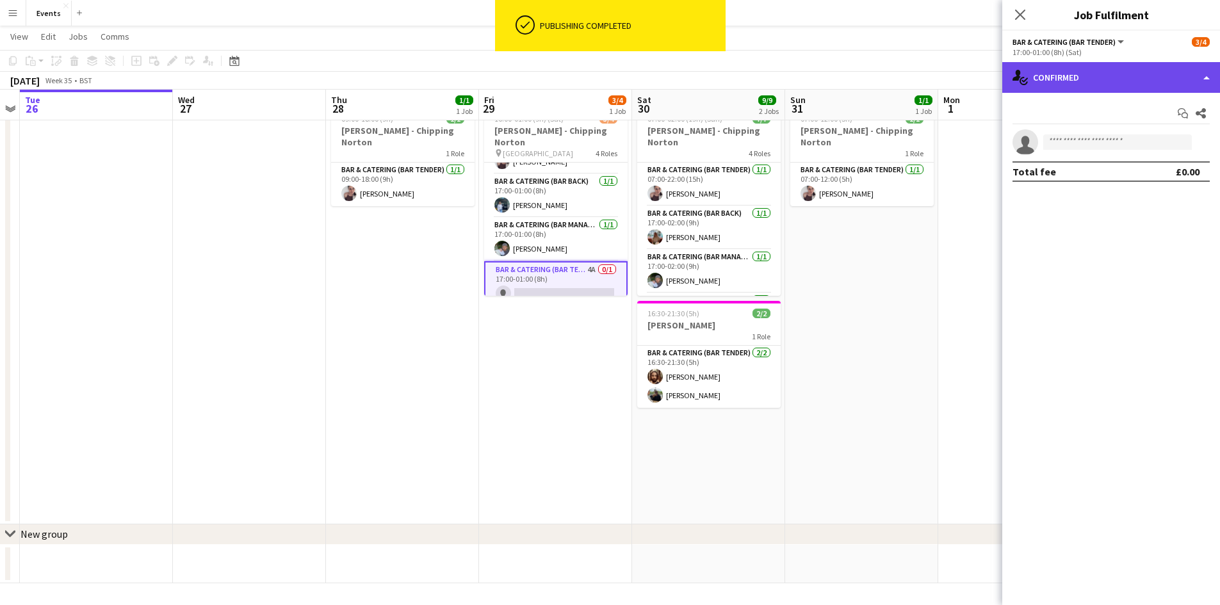
click at [1085, 83] on div "single-neutral-actions-check-2 Confirmed" at bounding box center [1111, 77] width 218 height 31
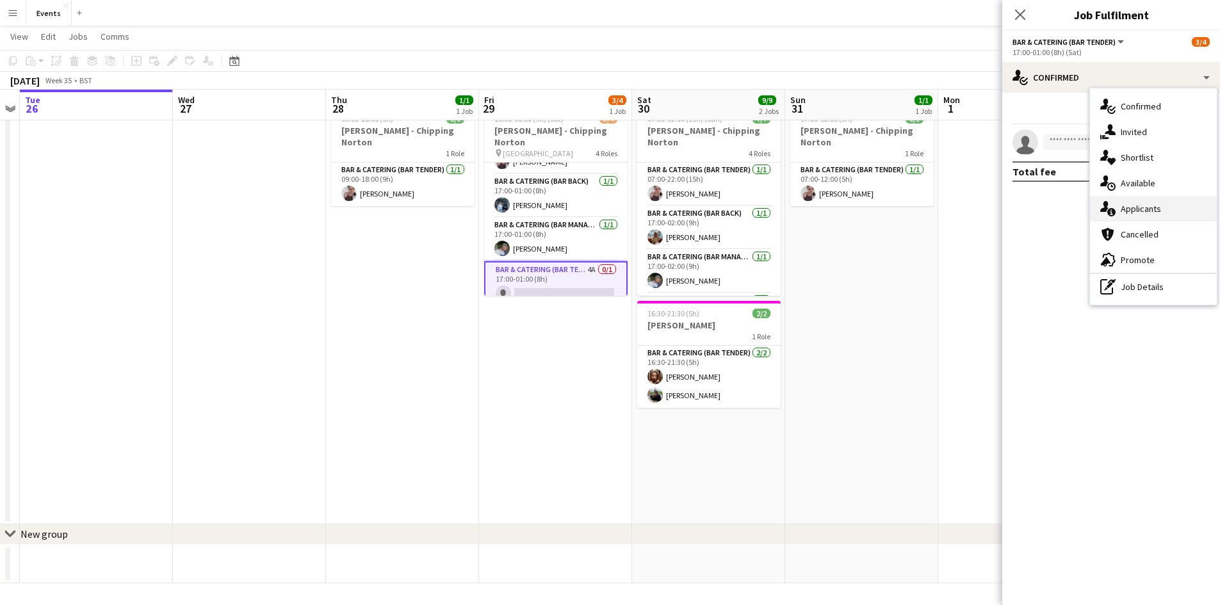
click at [1128, 213] on div "single-neutral-actions-information Applicants" at bounding box center [1153, 209] width 127 height 26
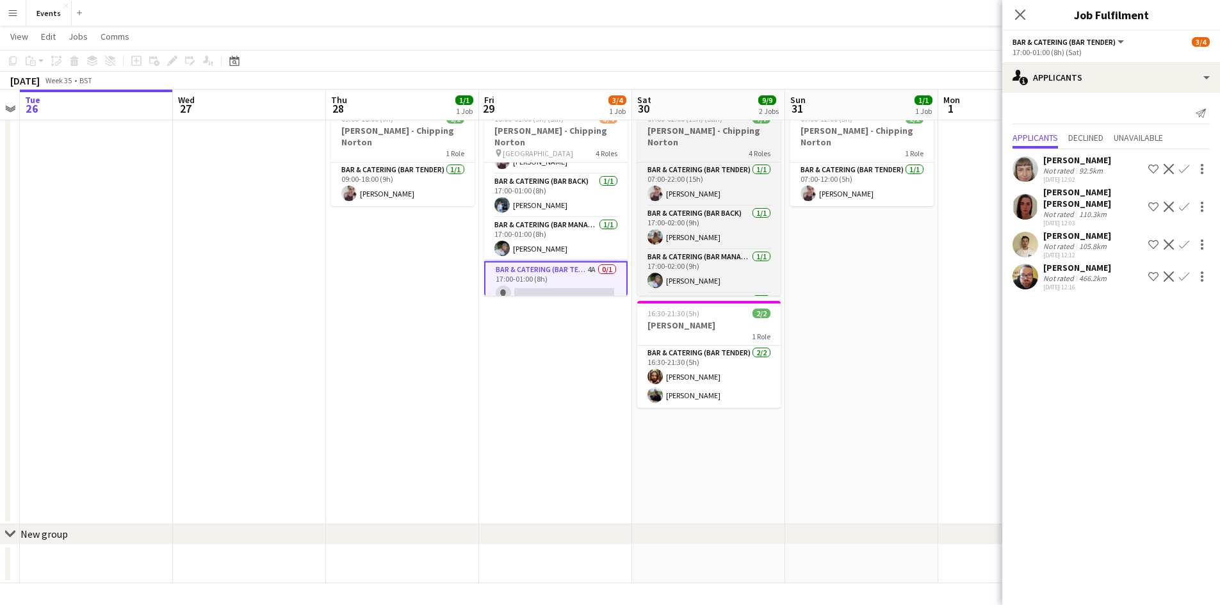
scroll to position [85, 0]
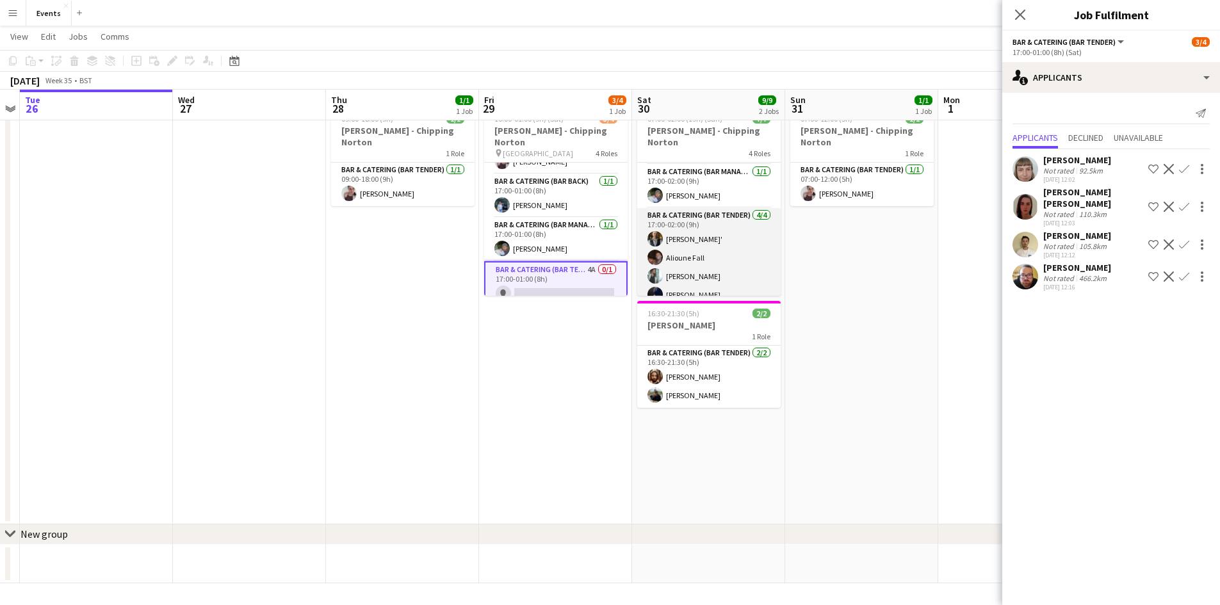
click at [732, 223] on app-card-role "Bar & Catering (Bar Tender) [DATE] 17:00-02:00 (9h) [PERSON_NAME]' [PERSON_NAME…" at bounding box center [708, 257] width 143 height 99
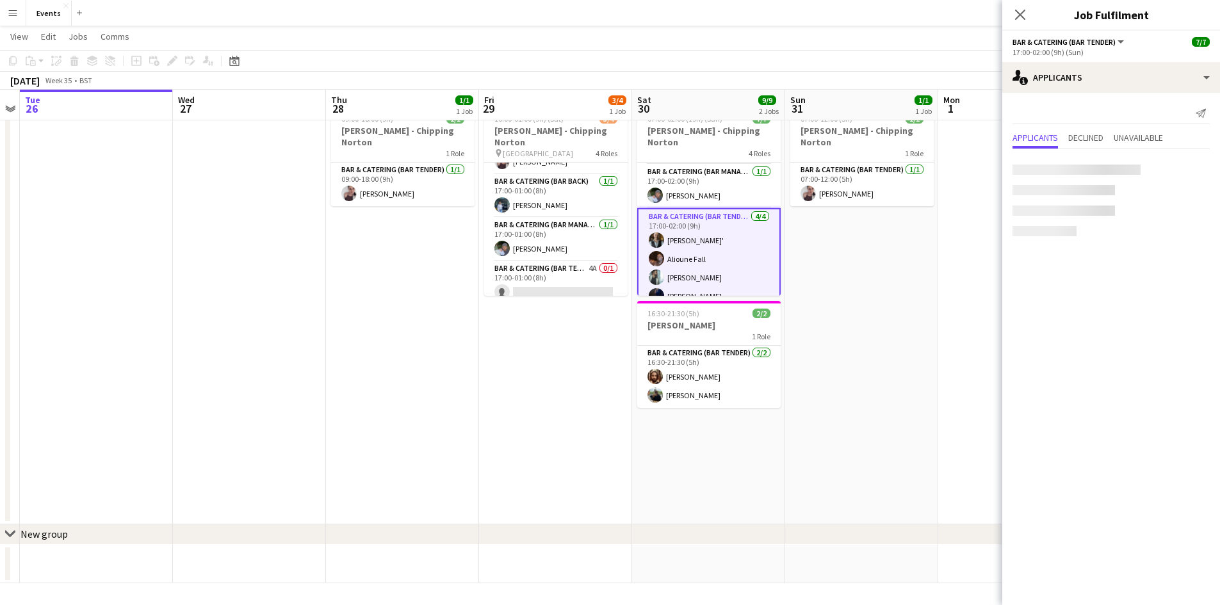
scroll to position [29, 0]
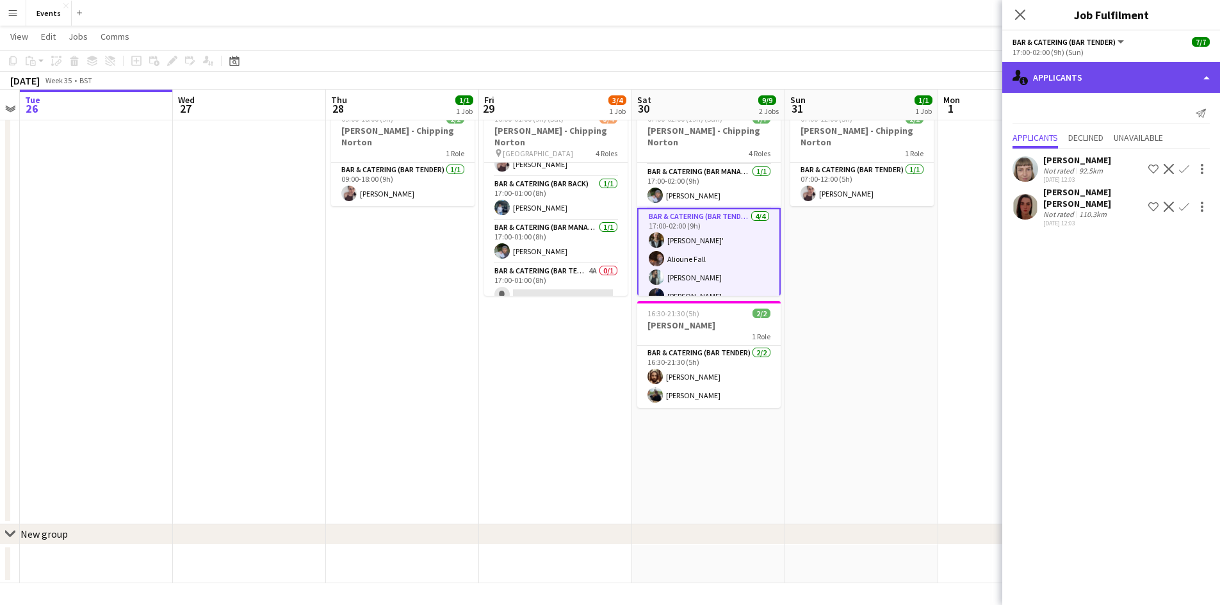
click at [1019, 77] on icon at bounding box center [1016, 75] width 8 height 11
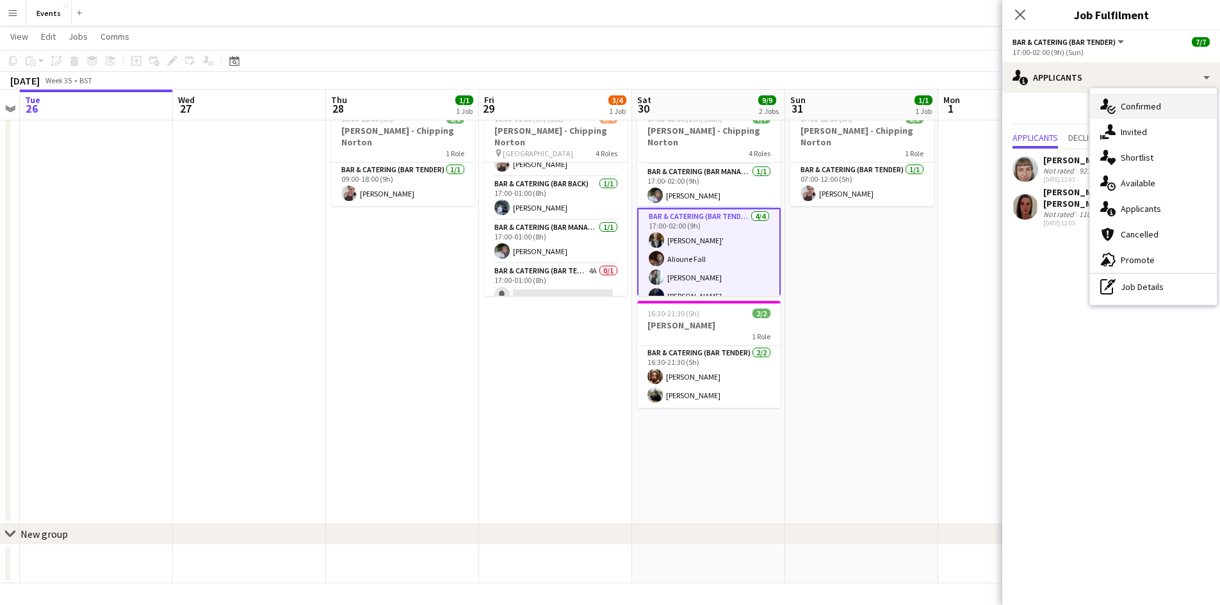
click at [1121, 109] on div "single-neutral-actions-check-2 Confirmed" at bounding box center [1153, 106] width 127 height 26
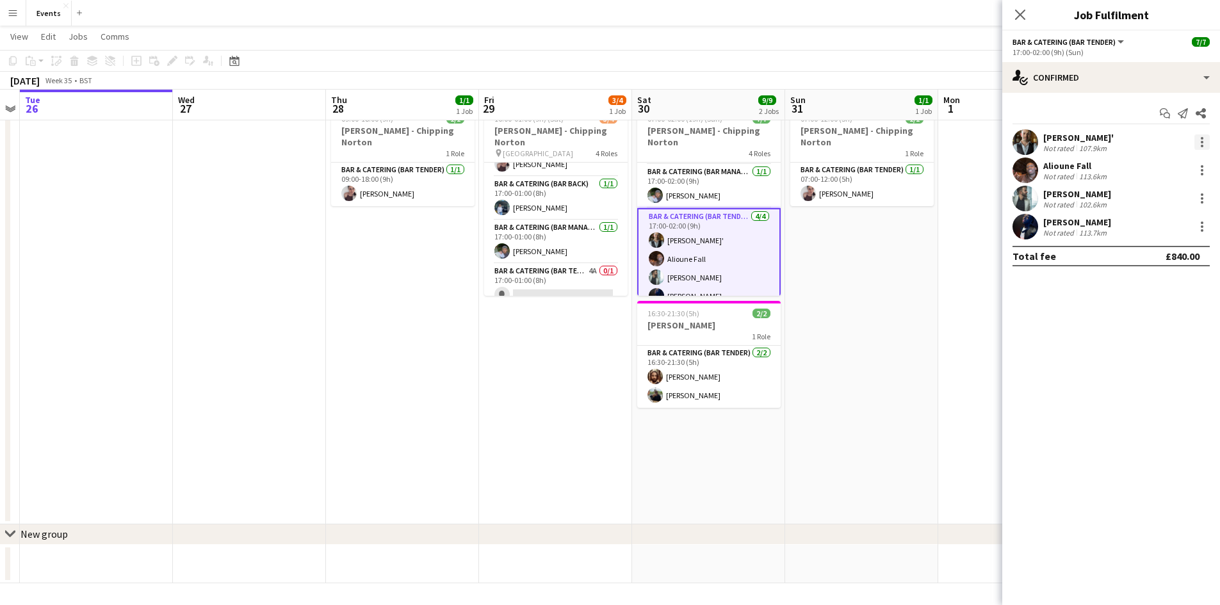
click at [1198, 141] on div at bounding box center [1201, 141] width 15 height 15
click at [1142, 295] on span "Remove" at bounding box center [1159, 289] width 79 height 12
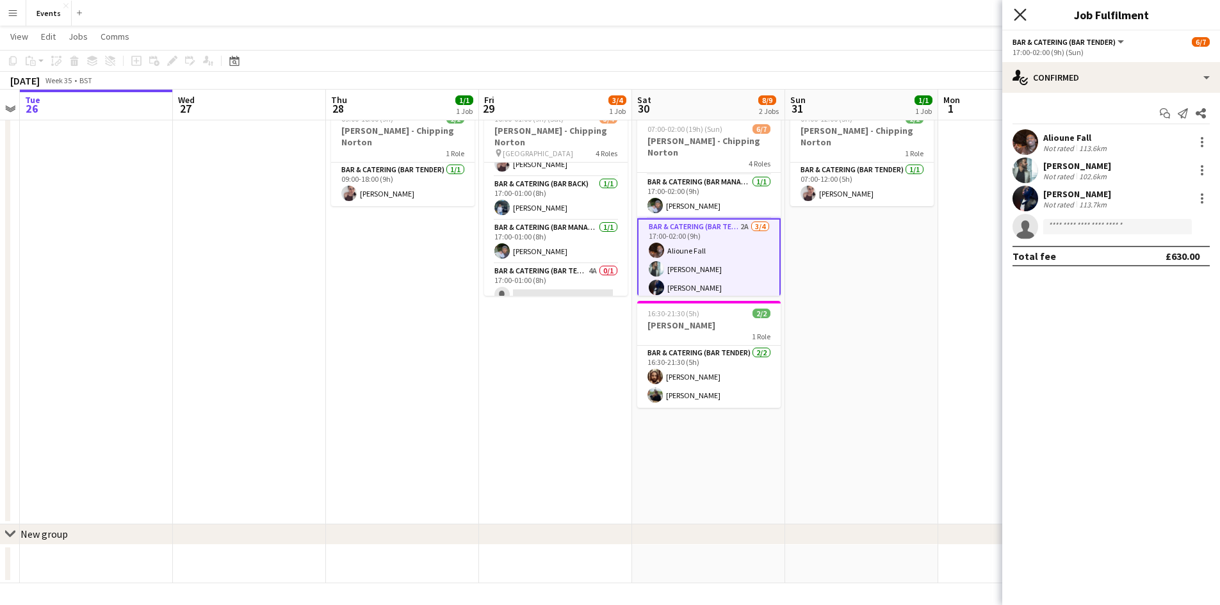
click at [1017, 13] on icon "Close pop-in" at bounding box center [1020, 14] width 12 height 12
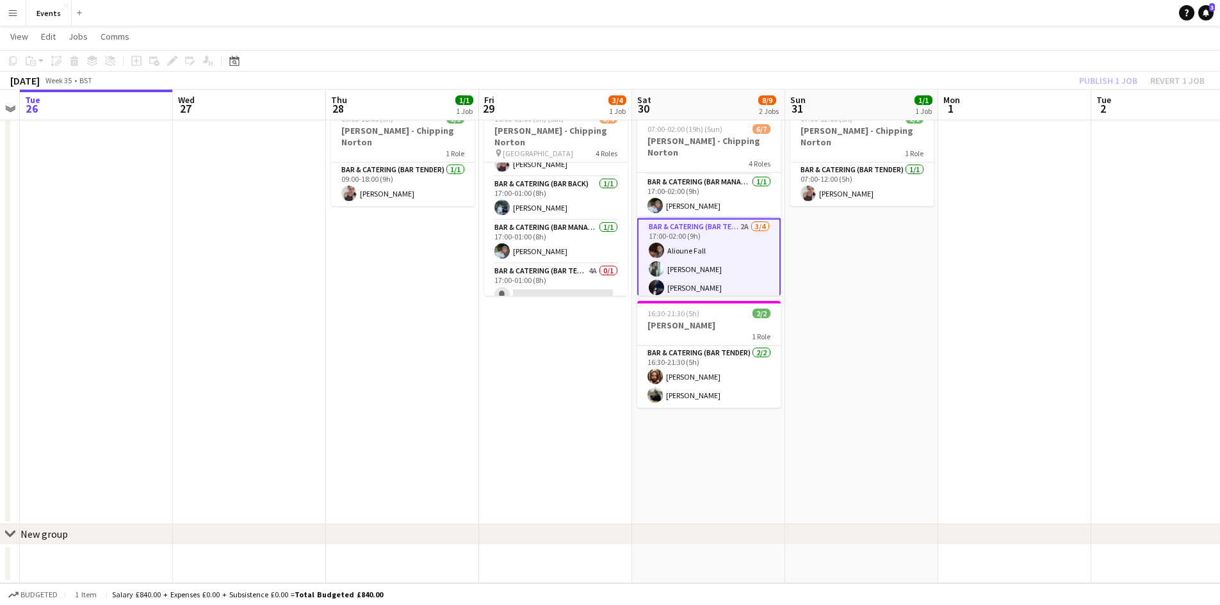
click at [715, 227] on app-card-role "Bar & Catering (Bar Tender) 2A [DATE] 17:00-02:00 (9h) [PERSON_NAME] [PERSON_NA…" at bounding box center [708, 269] width 143 height 102
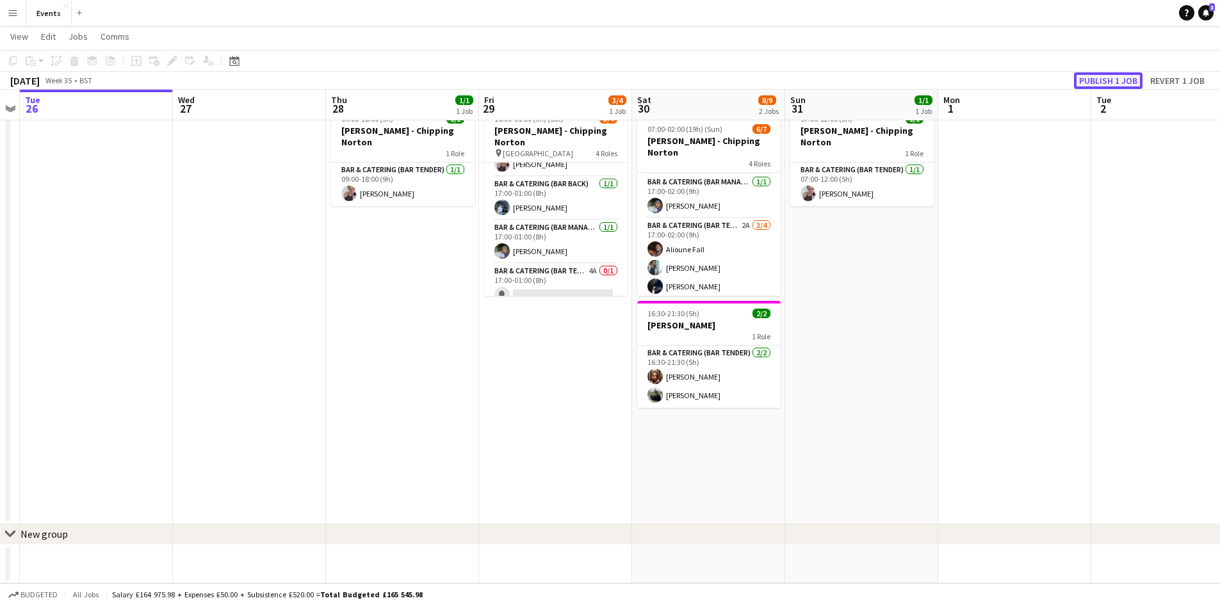
click at [1129, 84] on button "Publish 1 job" at bounding box center [1108, 80] width 69 height 17
